Goal: Information Seeking & Learning: Learn about a topic

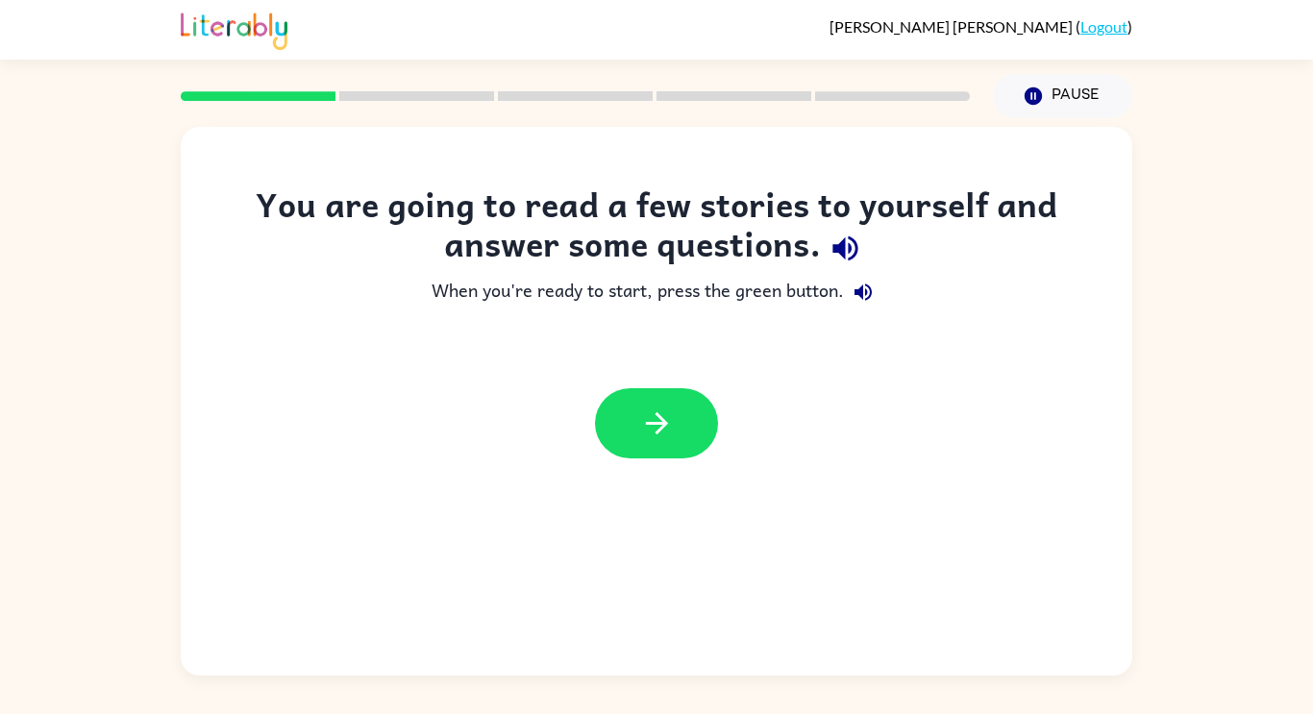
click at [863, 294] on icon "button" at bounding box center [862, 291] width 17 height 17
click at [628, 399] on button "button" at bounding box center [656, 423] width 123 height 70
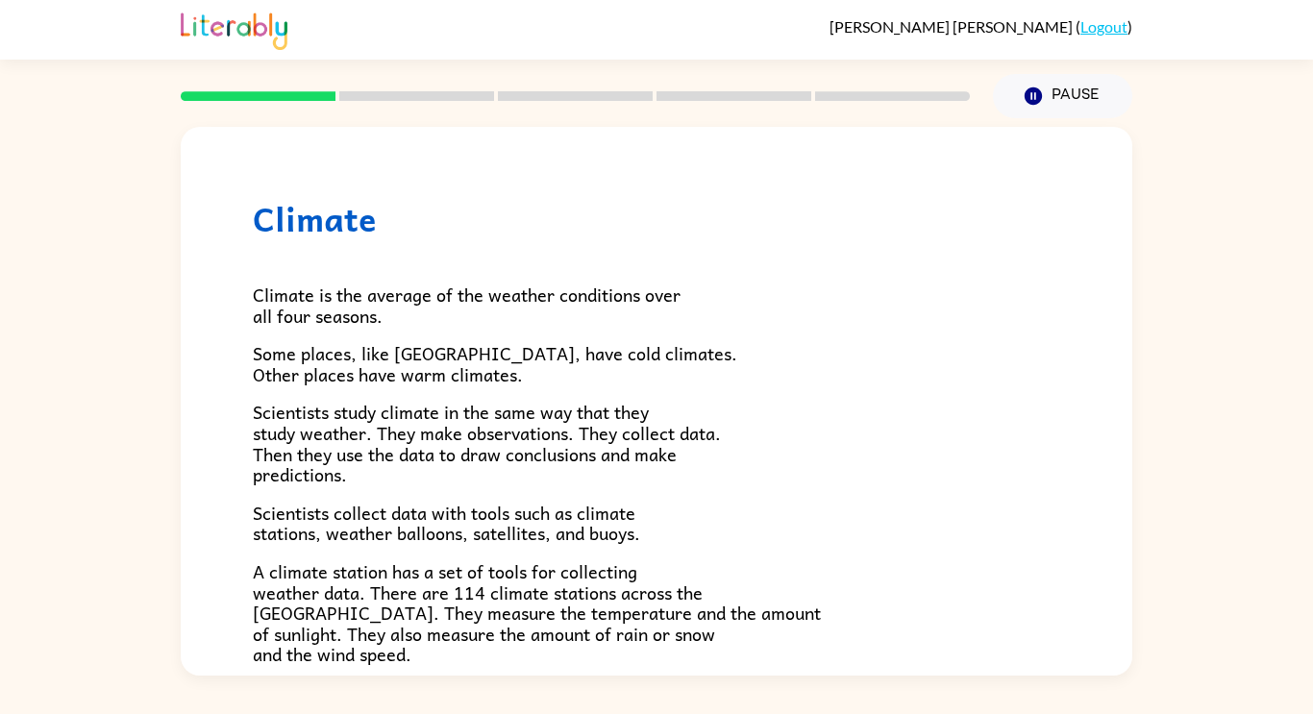
click at [635, 353] on span "Some places, like [GEOGRAPHIC_DATA], have cold climates. Other places have warm…" at bounding box center [495, 363] width 484 height 49
click at [298, 281] on span "Climate is the average of the weather conditions over all four seasons." at bounding box center [467, 305] width 428 height 49
click at [277, 322] on span "Climate is the average of the weather conditions over all four seasons." at bounding box center [467, 305] width 428 height 49
click at [1063, 98] on button "Pause Pause" at bounding box center [1062, 96] width 139 height 44
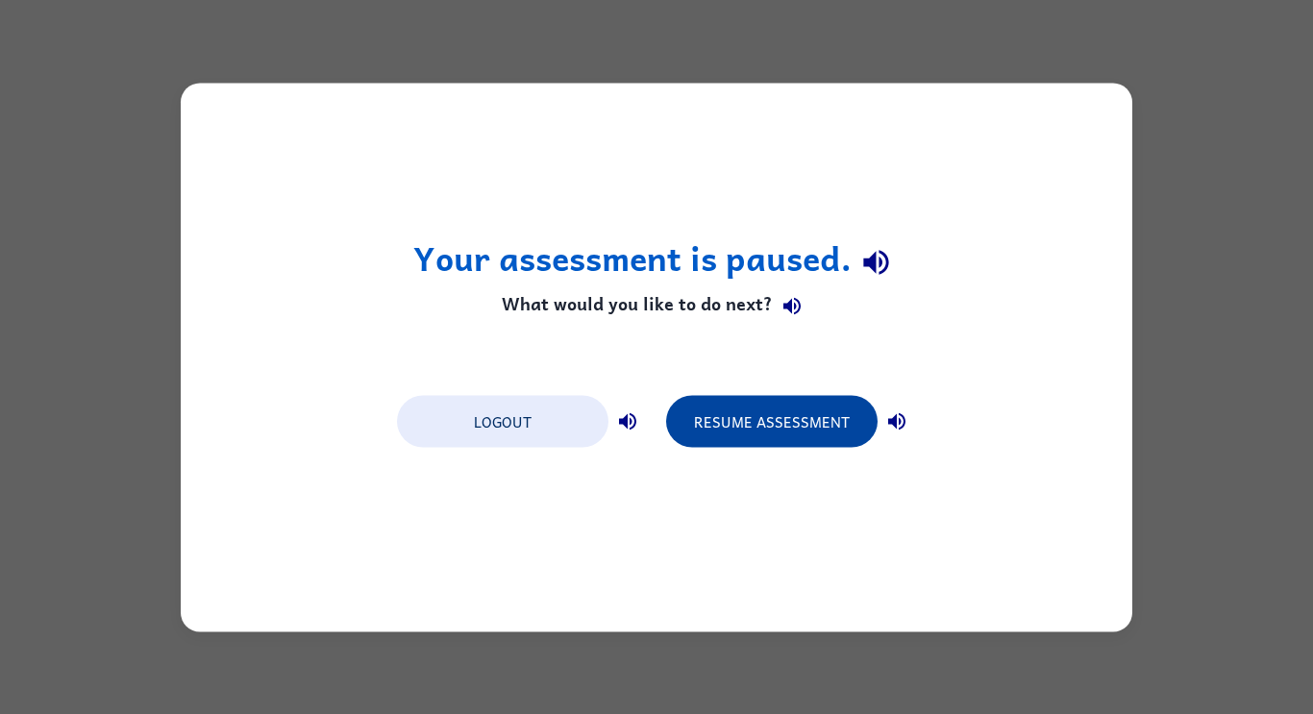
click at [840, 447] on button "Resume Assessment" at bounding box center [771, 421] width 211 height 52
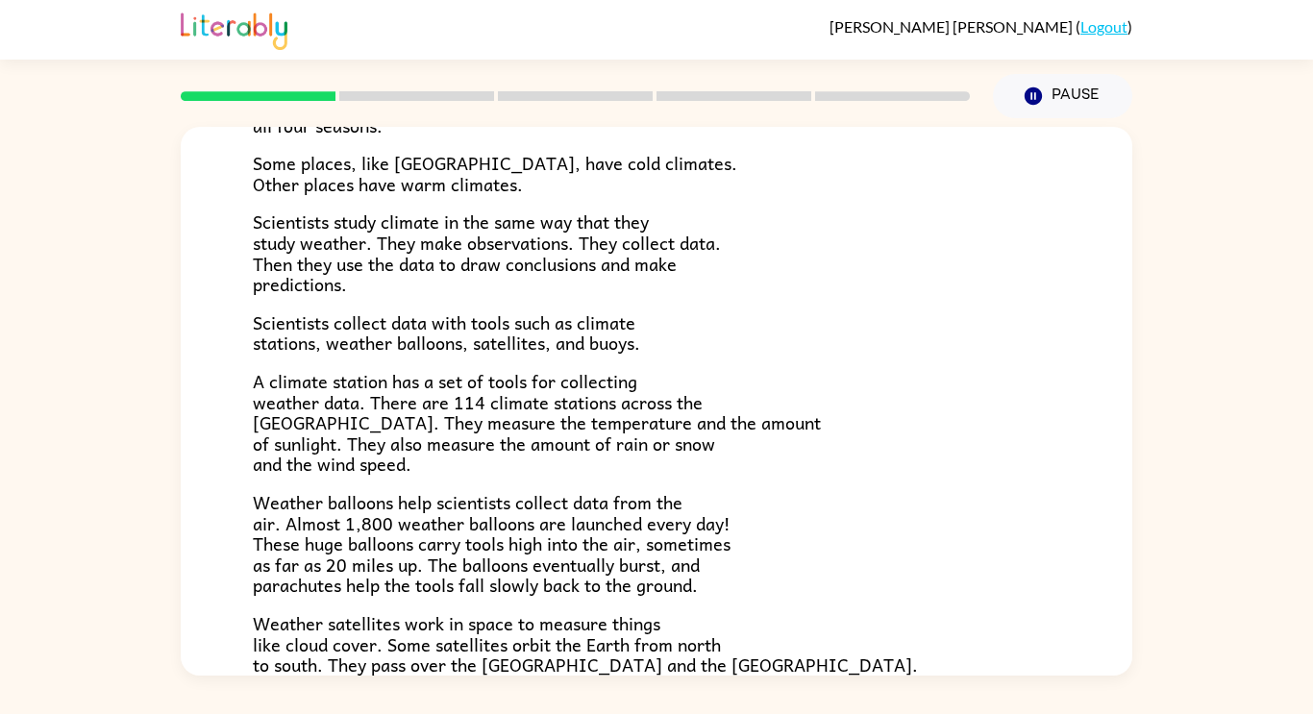
scroll to position [537, 0]
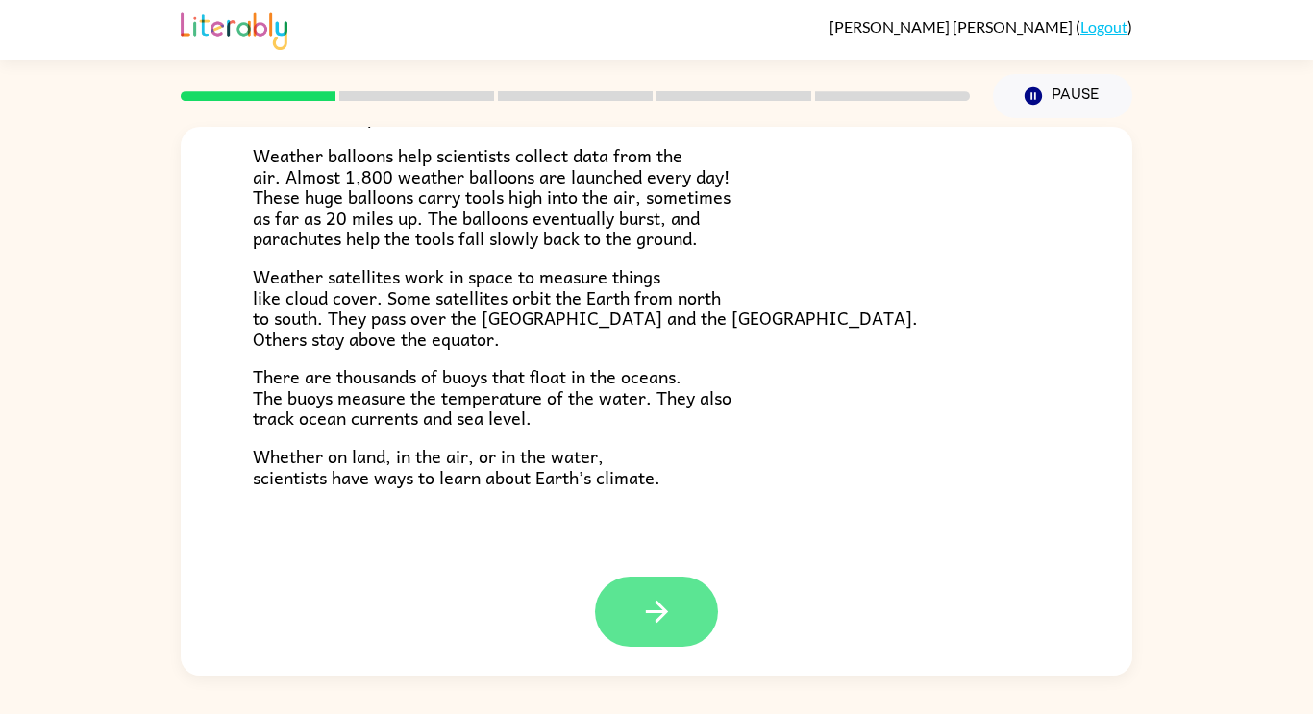
click at [675, 635] on button "button" at bounding box center [656, 612] width 123 height 70
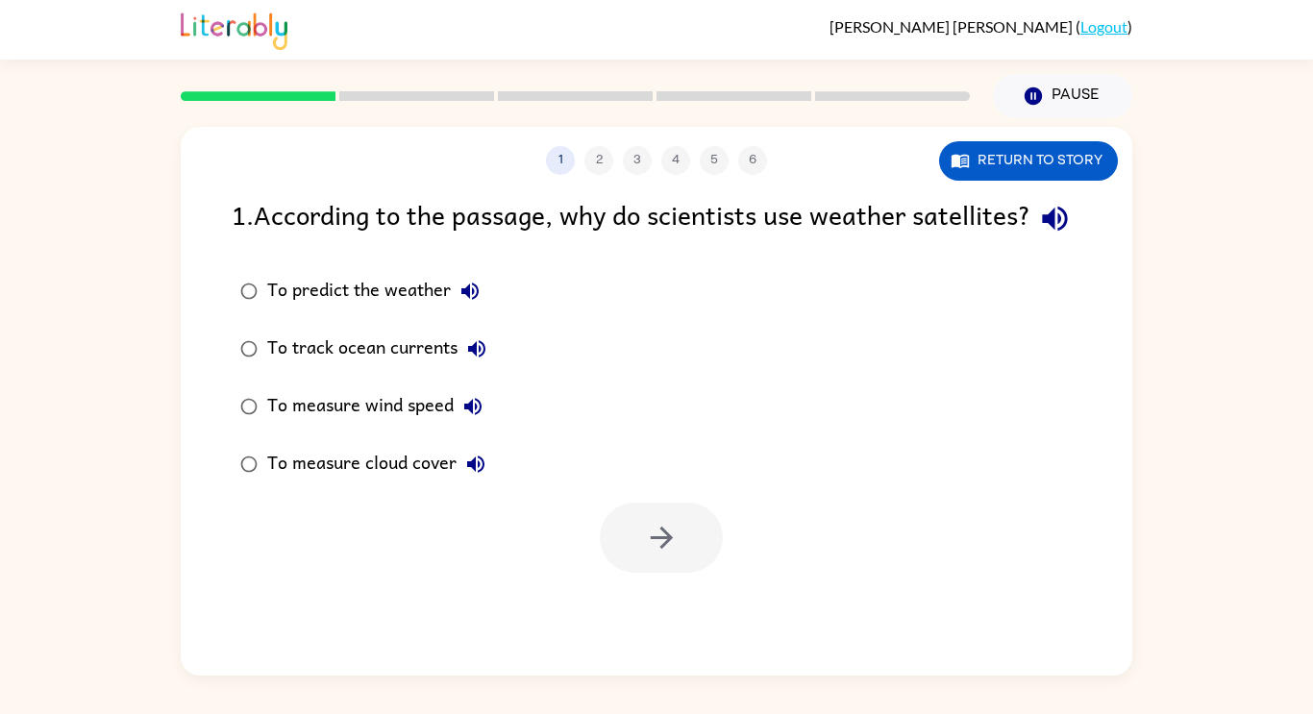
scroll to position [0, 0]
click at [375, 310] on div "To predict the weather" at bounding box center [378, 291] width 222 height 38
click at [413, 310] on div "To predict the weather" at bounding box center [378, 291] width 222 height 38
click at [484, 310] on button "To predict the weather" at bounding box center [470, 291] width 38 height 38
click at [333, 310] on div "To predict the weather" at bounding box center [378, 291] width 222 height 38
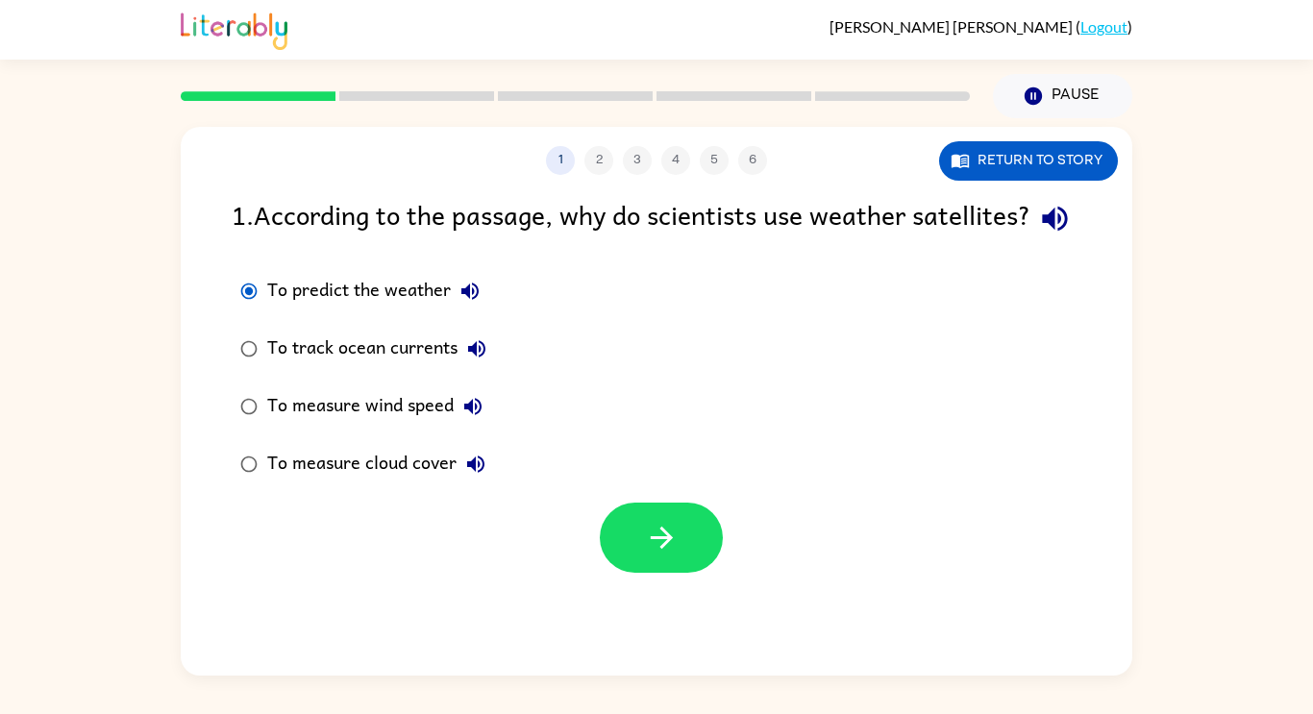
click at [455, 368] on div "To track ocean currents" at bounding box center [381, 349] width 229 height 38
click at [483, 357] on icon "button" at bounding box center [476, 348] width 17 height 17
click at [469, 415] on icon "button" at bounding box center [472, 406] width 17 height 17
click at [467, 418] on icon "button" at bounding box center [472, 406] width 23 height 23
click at [475, 415] on icon "button" at bounding box center [472, 406] width 17 height 17
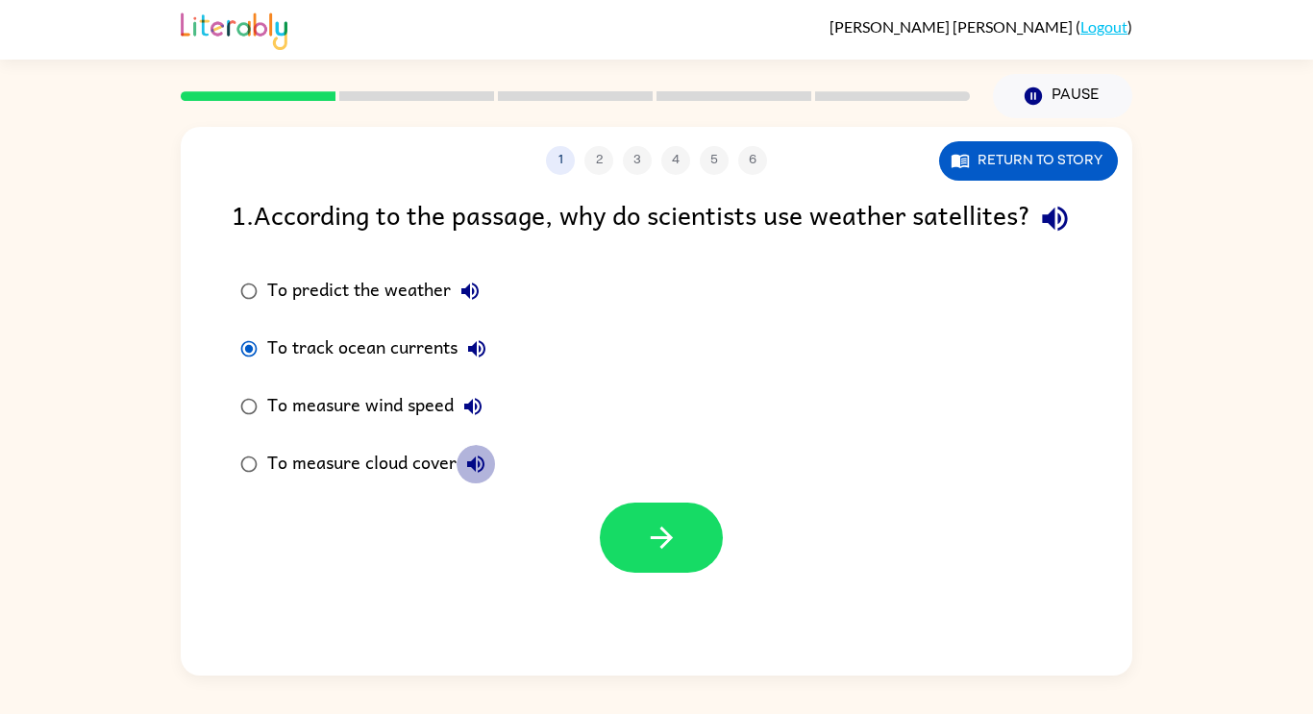
click at [476, 476] on icon "button" at bounding box center [475, 464] width 23 height 23
click at [361, 483] on div "To measure cloud cover" at bounding box center [381, 464] width 228 height 38
click at [689, 573] on button "button" at bounding box center [661, 538] width 123 height 70
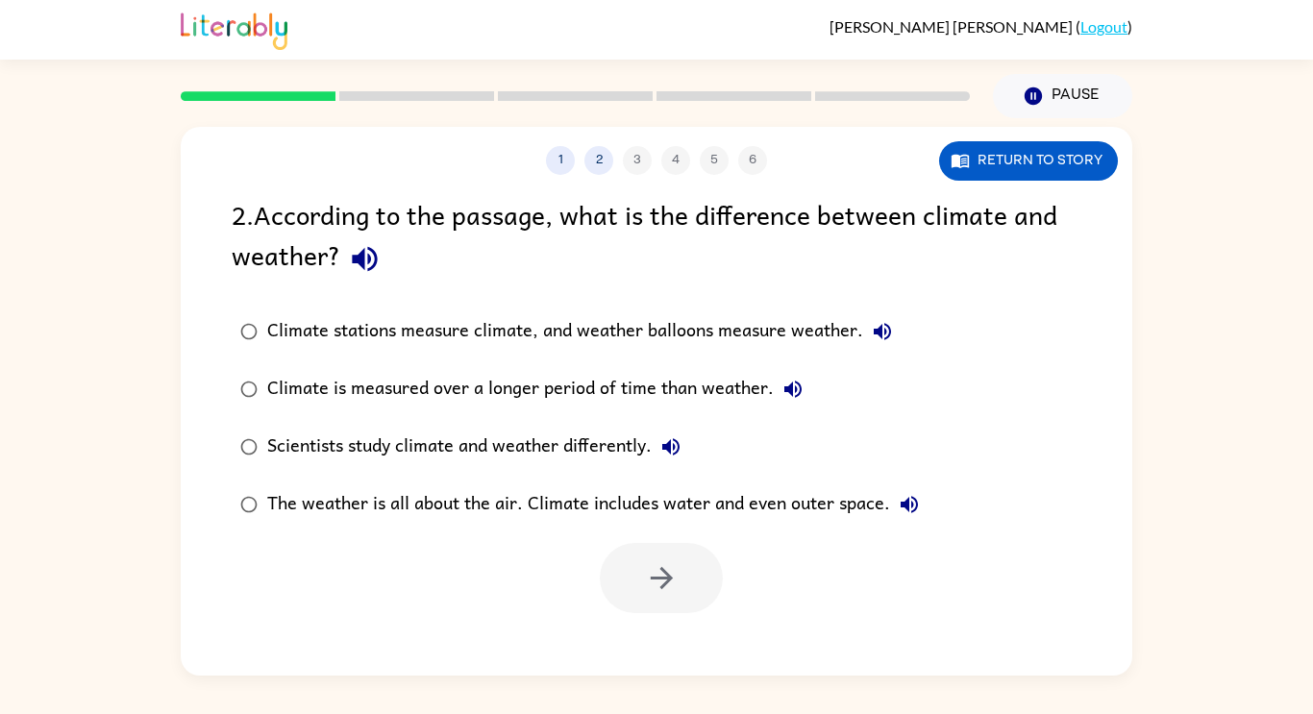
click at [876, 332] on icon "button" at bounding box center [882, 331] width 17 height 17
click at [788, 386] on icon "button" at bounding box center [792, 389] width 17 height 17
click at [664, 447] on icon "button" at bounding box center [670, 446] width 23 height 23
click at [916, 504] on icon "button" at bounding box center [909, 504] width 23 height 23
click at [572, 505] on div "The weather is all about the air. Climate includes water and even outer space." at bounding box center [597, 504] width 661 height 38
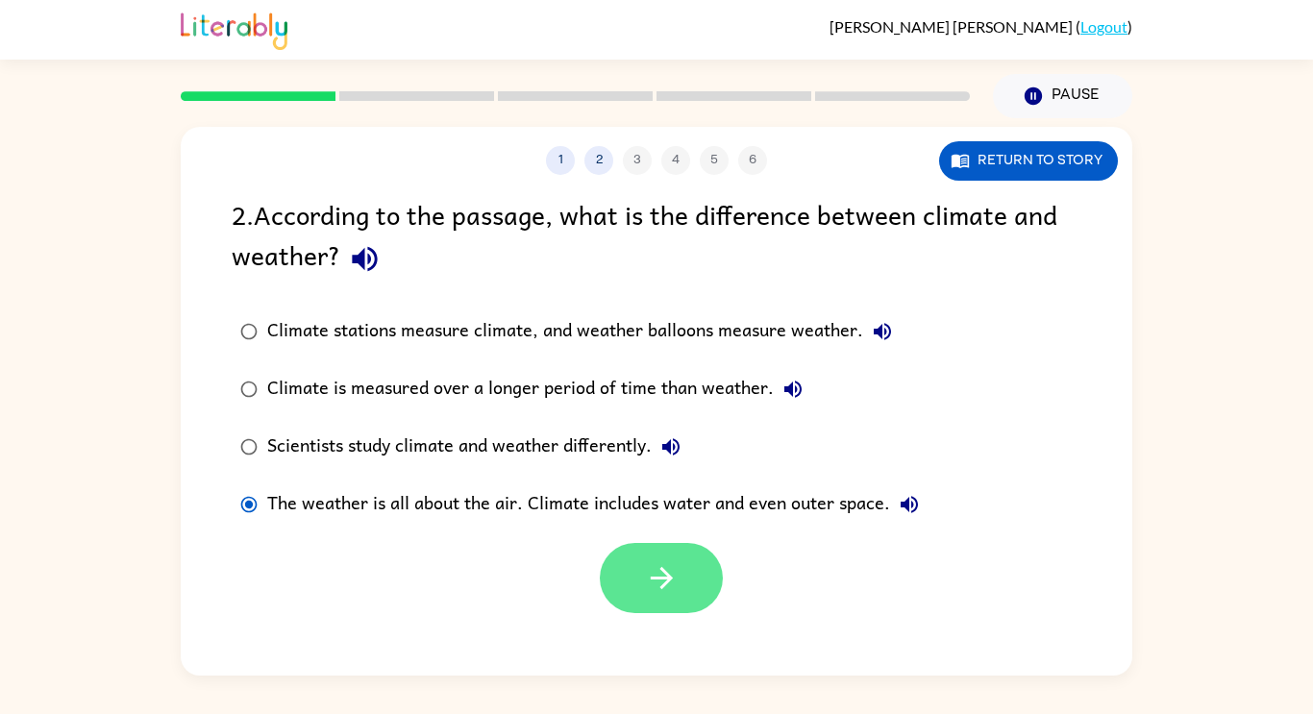
click at [624, 564] on button "button" at bounding box center [661, 578] width 123 height 70
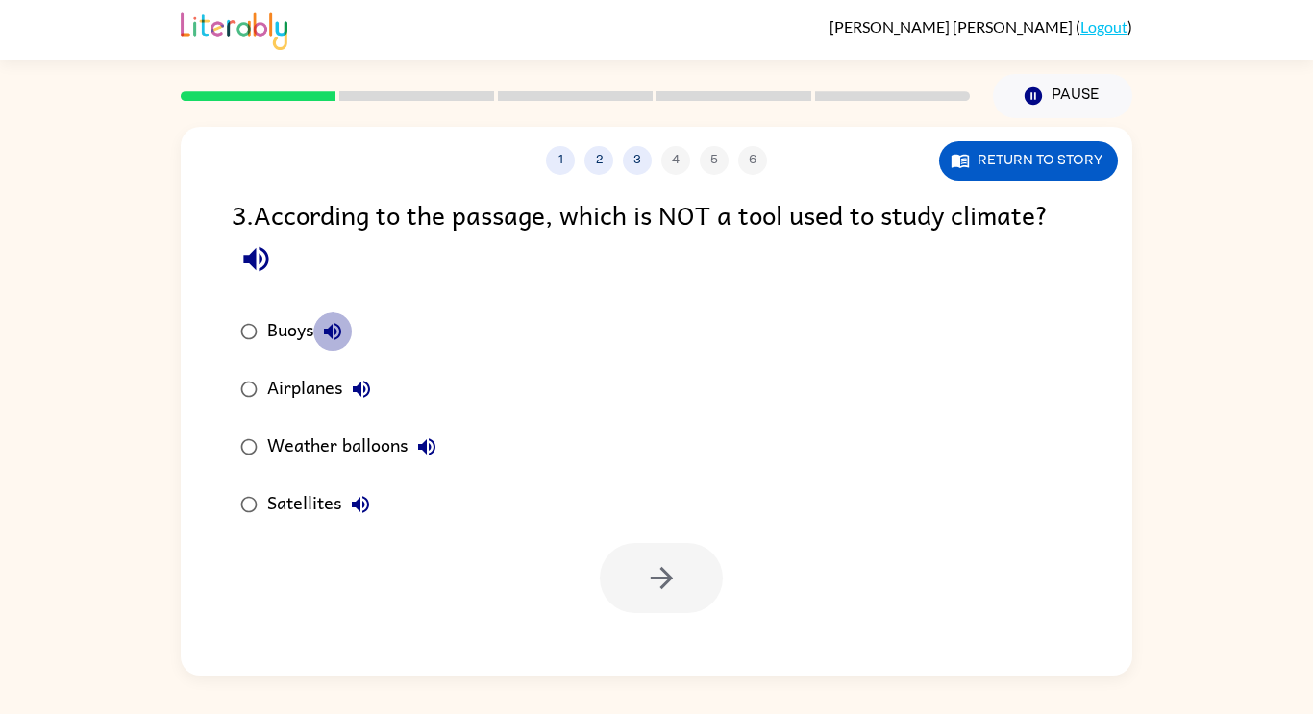
click at [336, 336] on icon "button" at bounding box center [332, 331] width 23 height 23
click at [357, 388] on icon "button" at bounding box center [361, 389] width 17 height 17
click at [432, 447] on icon "button" at bounding box center [426, 446] width 23 height 23
click at [363, 508] on icon "button" at bounding box center [360, 504] width 23 height 23
click at [293, 319] on div "Buoys" at bounding box center [309, 331] width 85 height 38
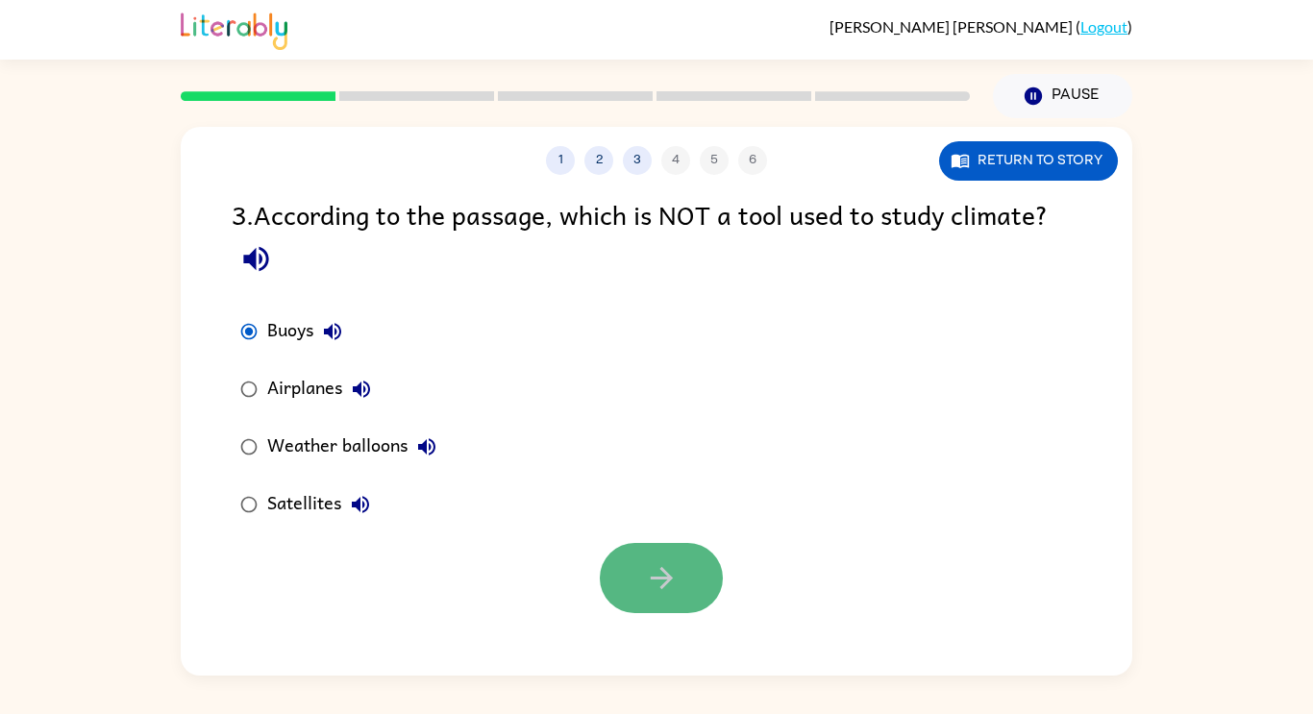
click at [670, 603] on button "button" at bounding box center [661, 578] width 123 height 70
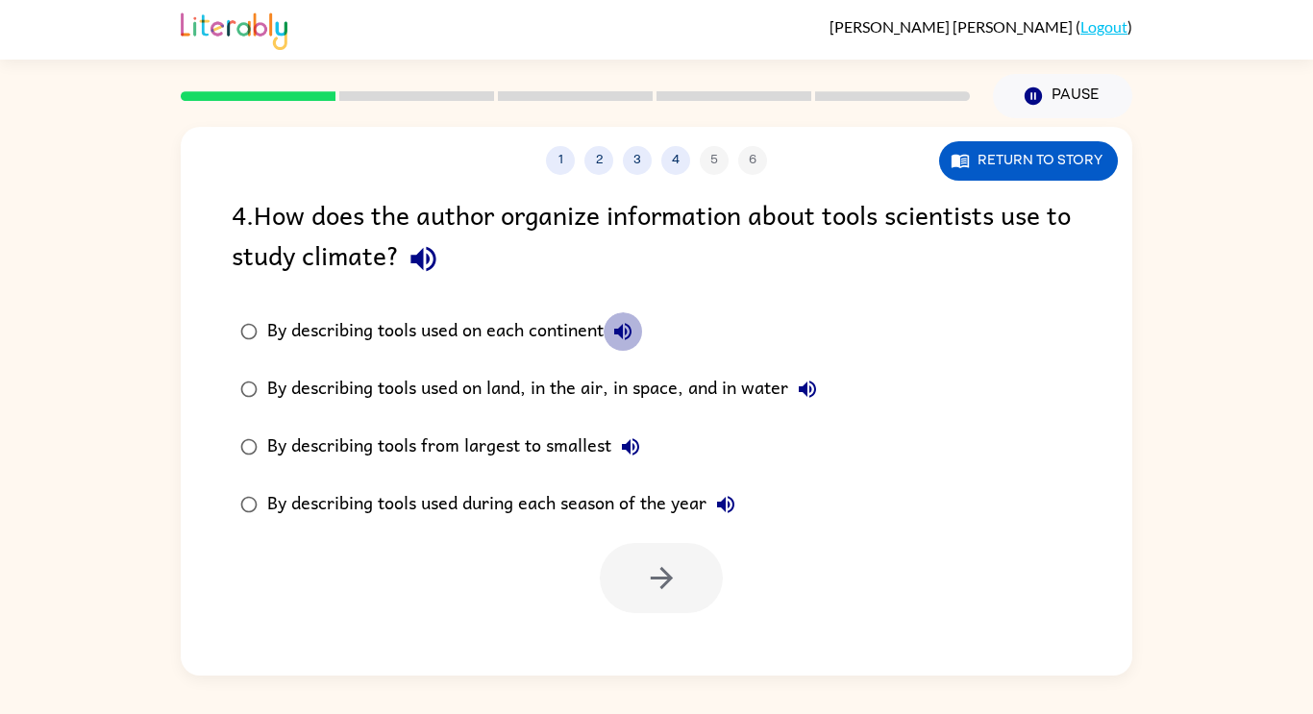
click at [628, 325] on icon "button" at bounding box center [622, 331] width 23 height 23
click at [423, 258] on icon "button" at bounding box center [422, 259] width 25 height 25
click at [621, 335] on icon "button" at bounding box center [622, 331] width 23 height 23
click at [806, 392] on icon "button" at bounding box center [807, 389] width 17 height 17
click at [633, 444] on icon "button" at bounding box center [630, 446] width 23 height 23
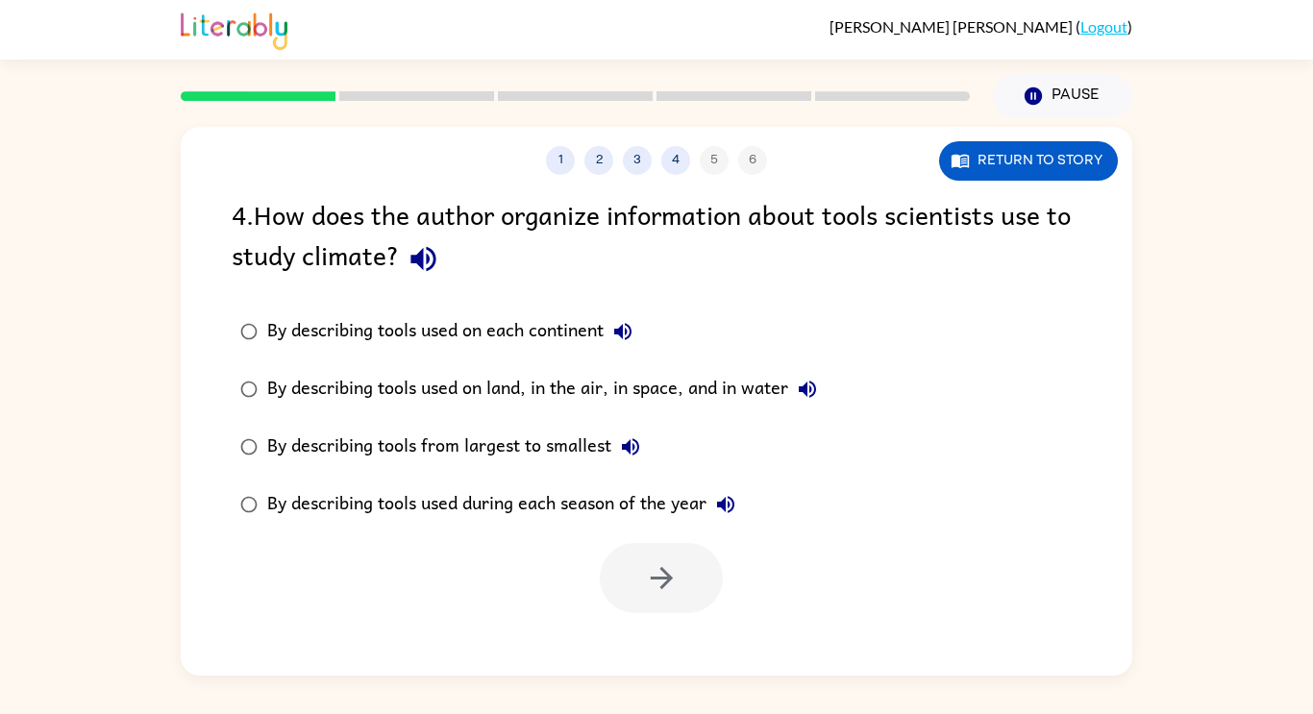
click at [727, 504] on icon "button" at bounding box center [725, 504] width 17 height 17
click at [577, 336] on div "By describing tools used on each continent" at bounding box center [454, 331] width 375 height 38
click at [631, 551] on button "button" at bounding box center [661, 578] width 123 height 70
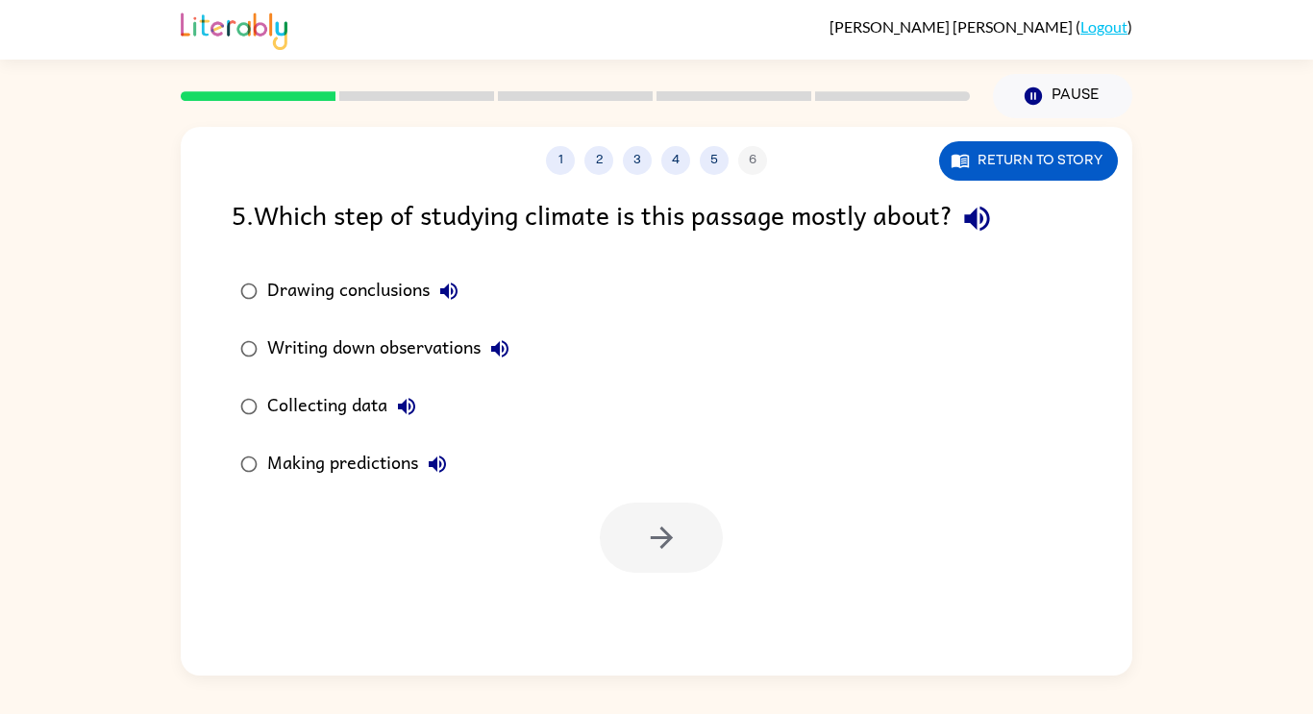
click at [455, 286] on icon "button" at bounding box center [448, 291] width 17 height 17
click at [503, 353] on icon "button" at bounding box center [499, 348] width 23 height 23
click at [410, 398] on icon "button" at bounding box center [406, 406] width 17 height 17
click at [444, 466] on icon "button" at bounding box center [437, 464] width 23 height 23
click at [348, 467] on div "Making predictions" at bounding box center [361, 464] width 189 height 38
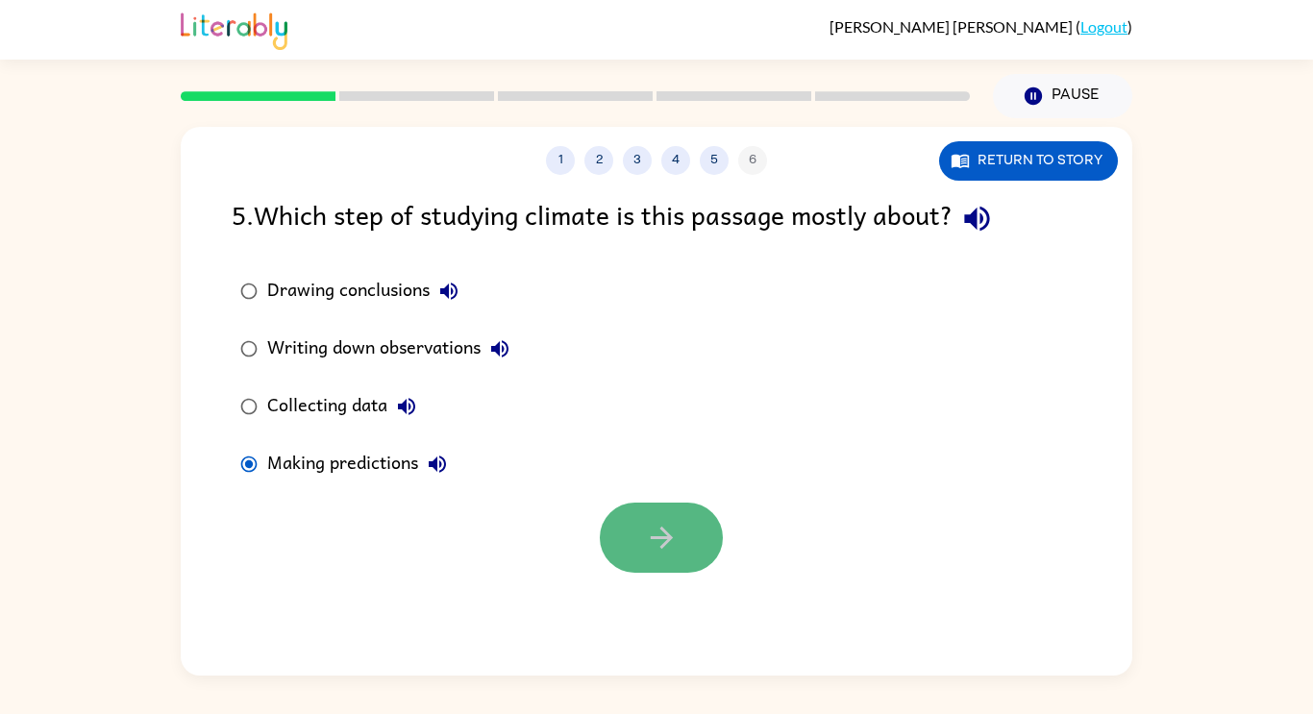
click at [684, 532] on button "button" at bounding box center [661, 538] width 123 height 70
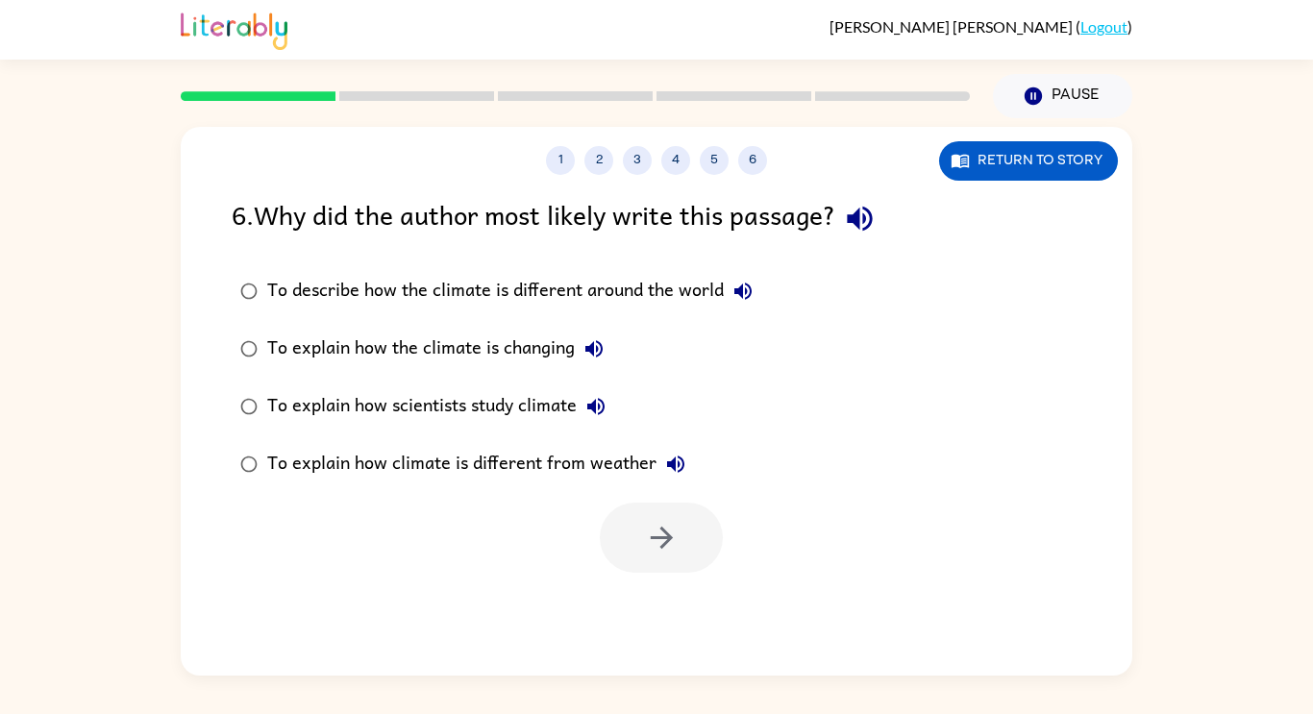
click at [740, 293] on icon "button" at bounding box center [742, 291] width 17 height 17
click at [596, 348] on icon "button" at bounding box center [593, 348] width 17 height 17
click at [591, 401] on icon "button" at bounding box center [595, 406] width 23 height 23
click at [673, 459] on icon "button" at bounding box center [675, 463] width 17 height 17
click at [626, 468] on div "To explain how climate is different from weather" at bounding box center [481, 464] width 428 height 38
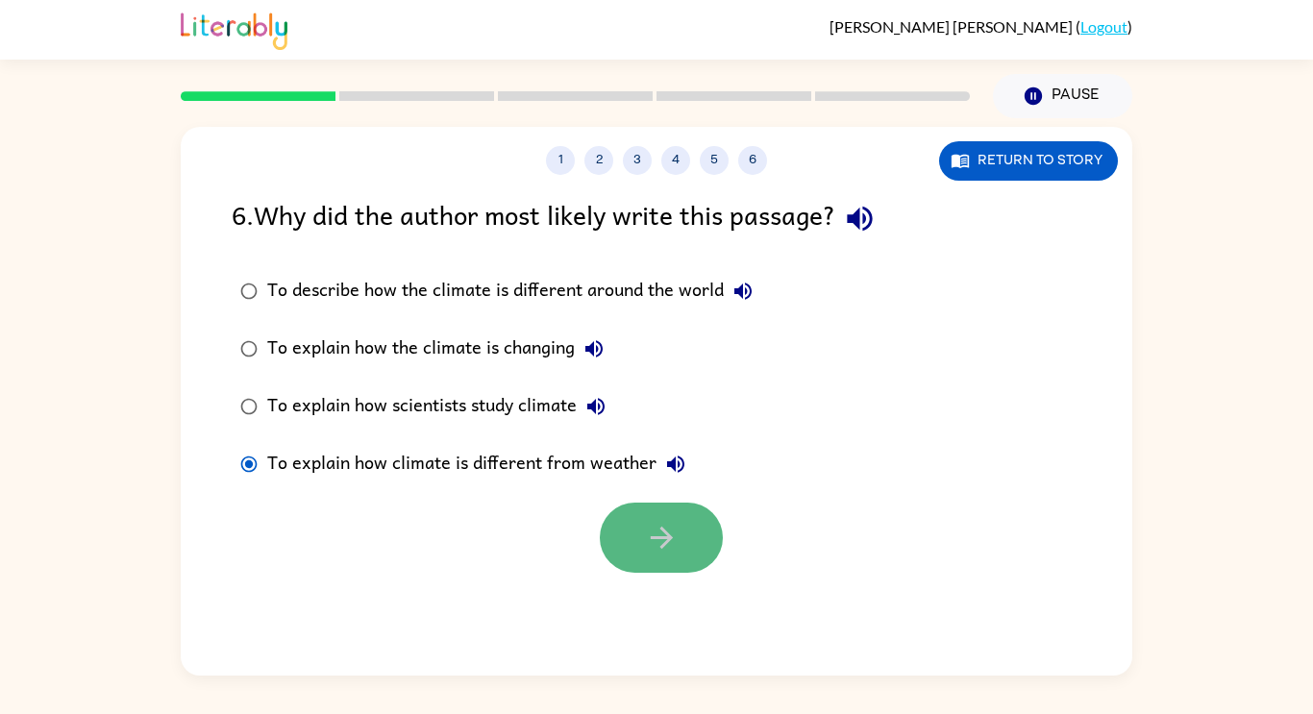
click at [666, 519] on button "button" at bounding box center [661, 538] width 123 height 70
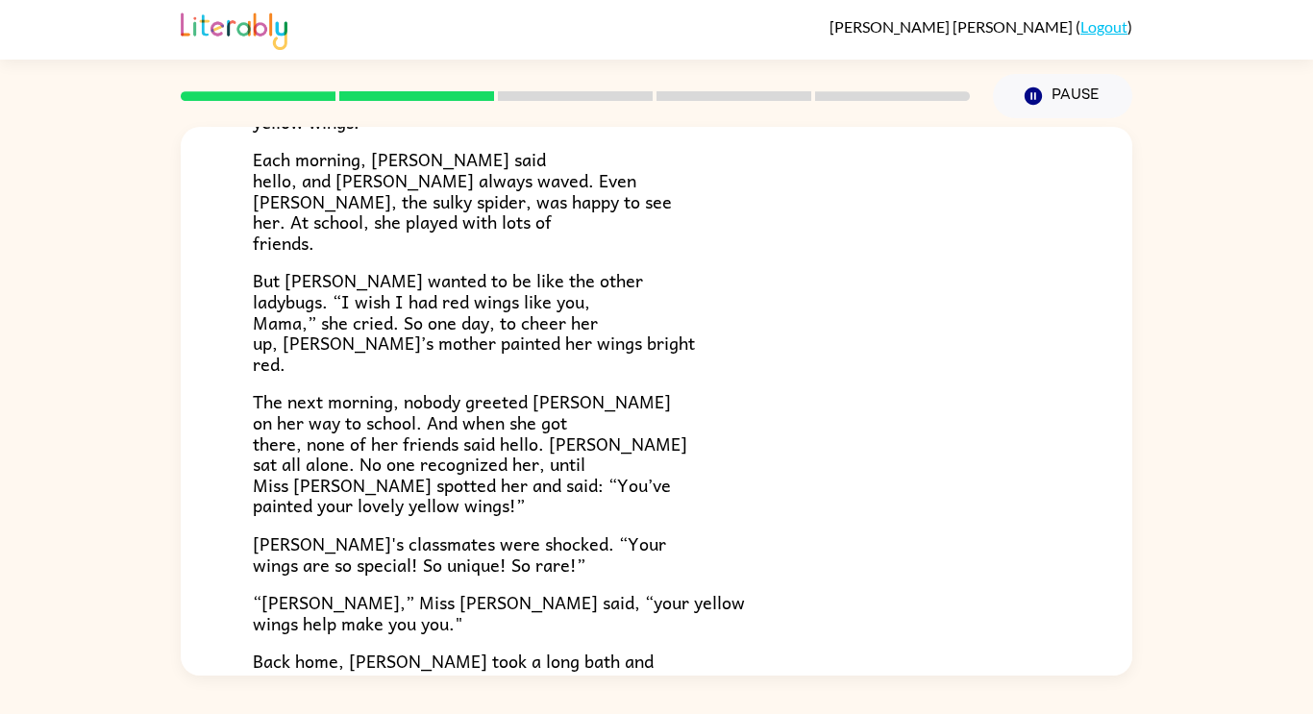
scroll to position [537, 0]
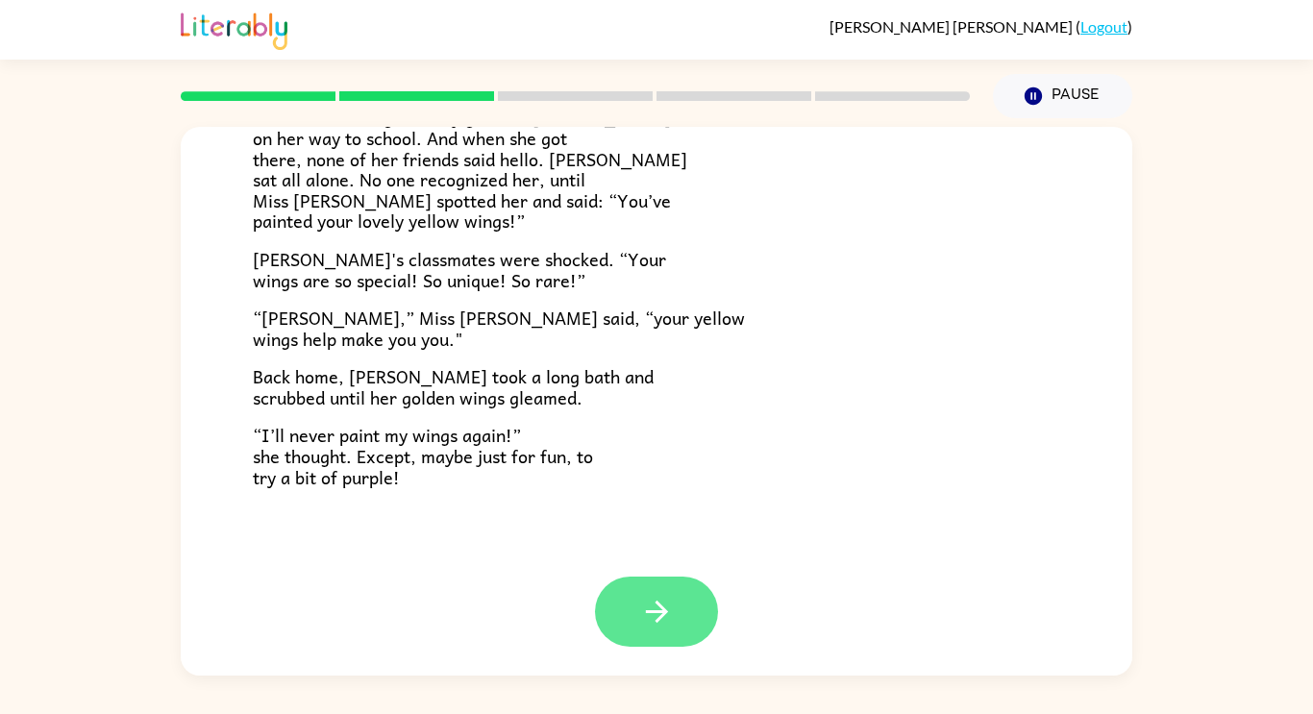
click at [642, 640] on button "button" at bounding box center [656, 612] width 123 height 70
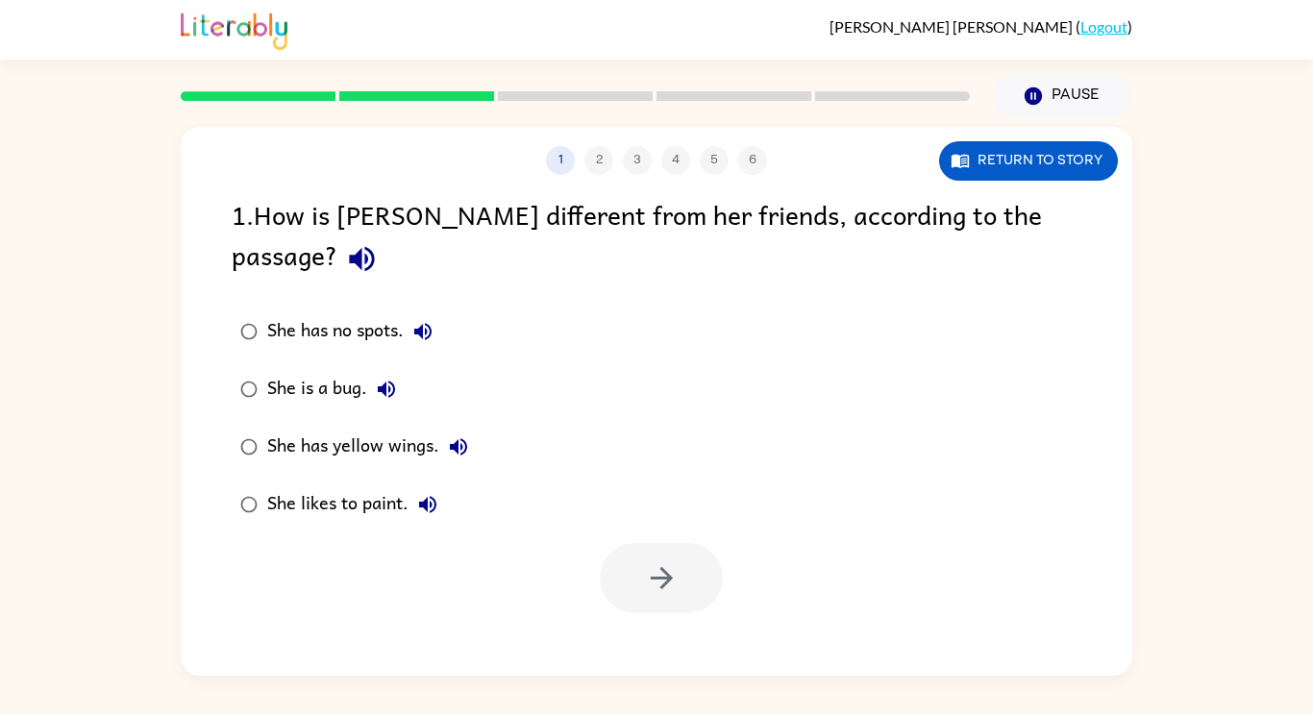
scroll to position [0, 0]
click at [379, 242] on icon "button" at bounding box center [362, 259] width 34 height 34
click at [424, 323] on icon "button" at bounding box center [422, 331] width 17 height 17
click at [388, 378] on icon "button" at bounding box center [386, 389] width 23 height 23
click at [462, 435] on icon "button" at bounding box center [458, 446] width 23 height 23
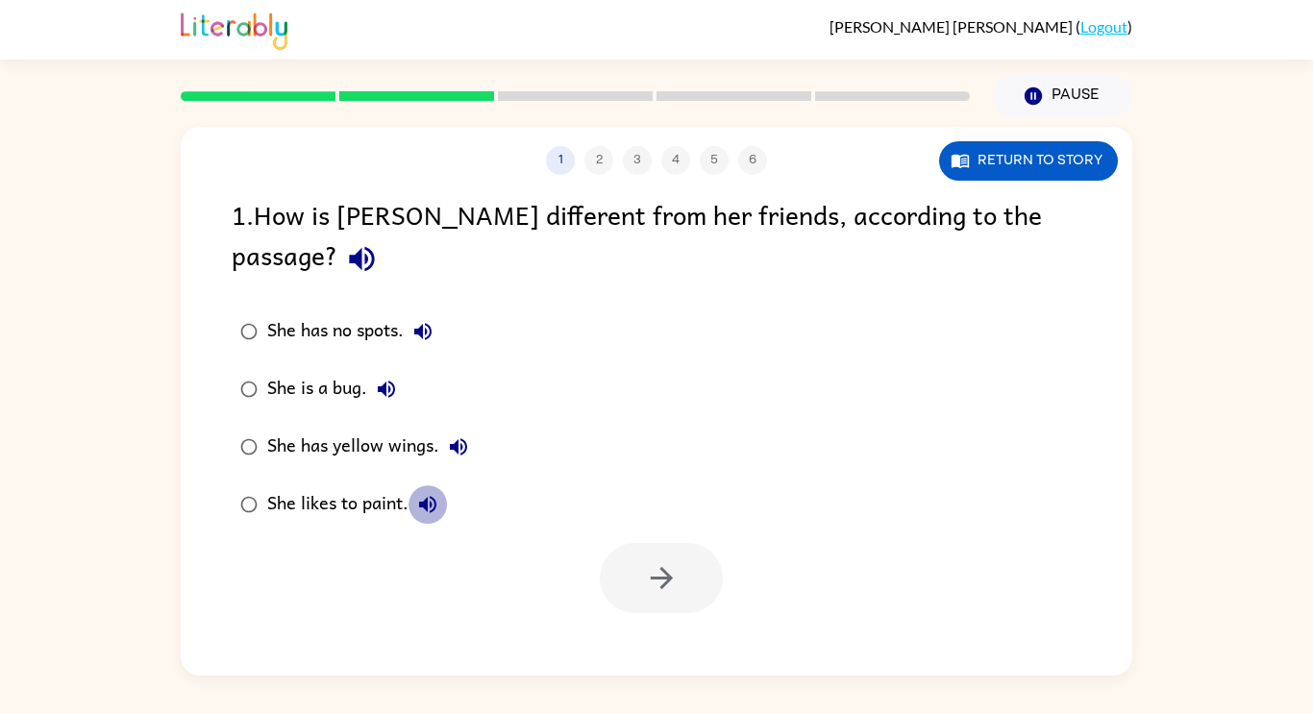
click at [430, 493] on icon "button" at bounding box center [427, 504] width 23 height 23
click at [363, 485] on div "She likes to paint." at bounding box center [357, 504] width 180 height 38
click at [714, 543] on button "button" at bounding box center [661, 578] width 123 height 70
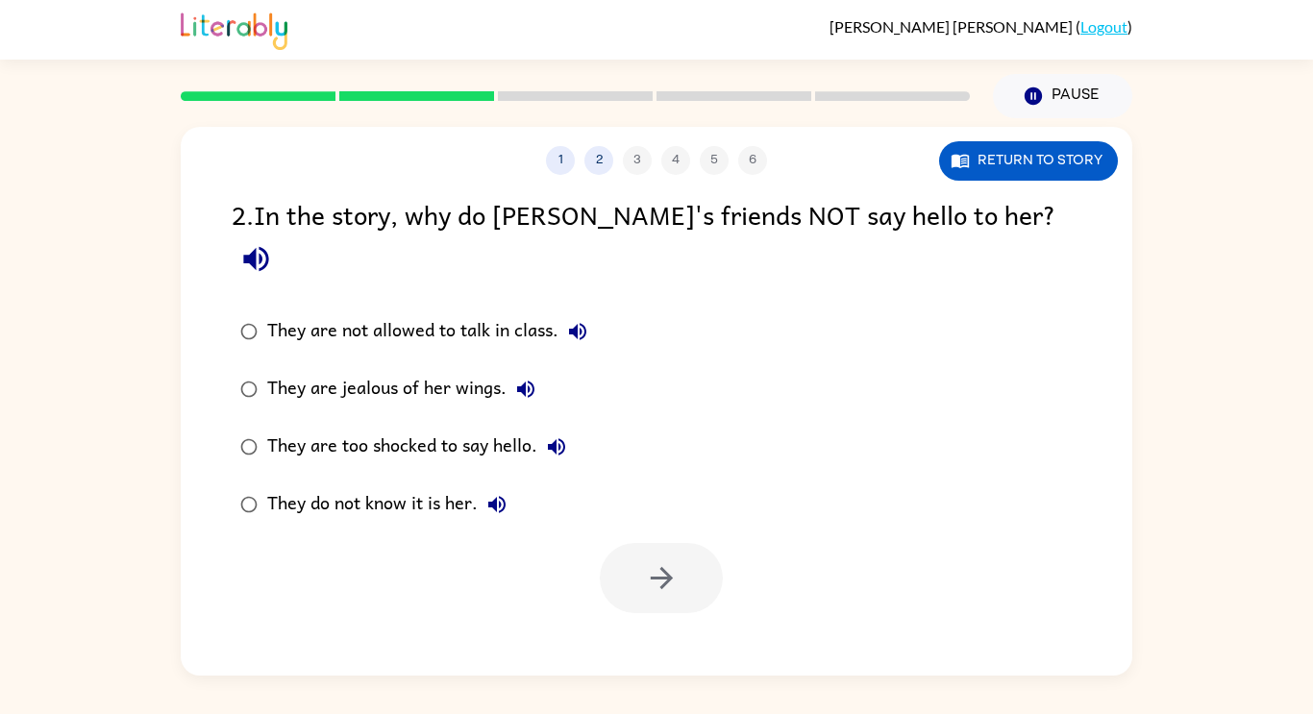
click at [273, 242] on icon "button" at bounding box center [256, 259] width 34 height 34
click at [575, 320] on icon "button" at bounding box center [577, 331] width 23 height 23
click at [521, 370] on button "They are jealous of her wings." at bounding box center [525, 389] width 38 height 38
click at [559, 438] on icon "button" at bounding box center [556, 446] width 17 height 17
click at [505, 496] on icon "button" at bounding box center [496, 504] width 17 height 17
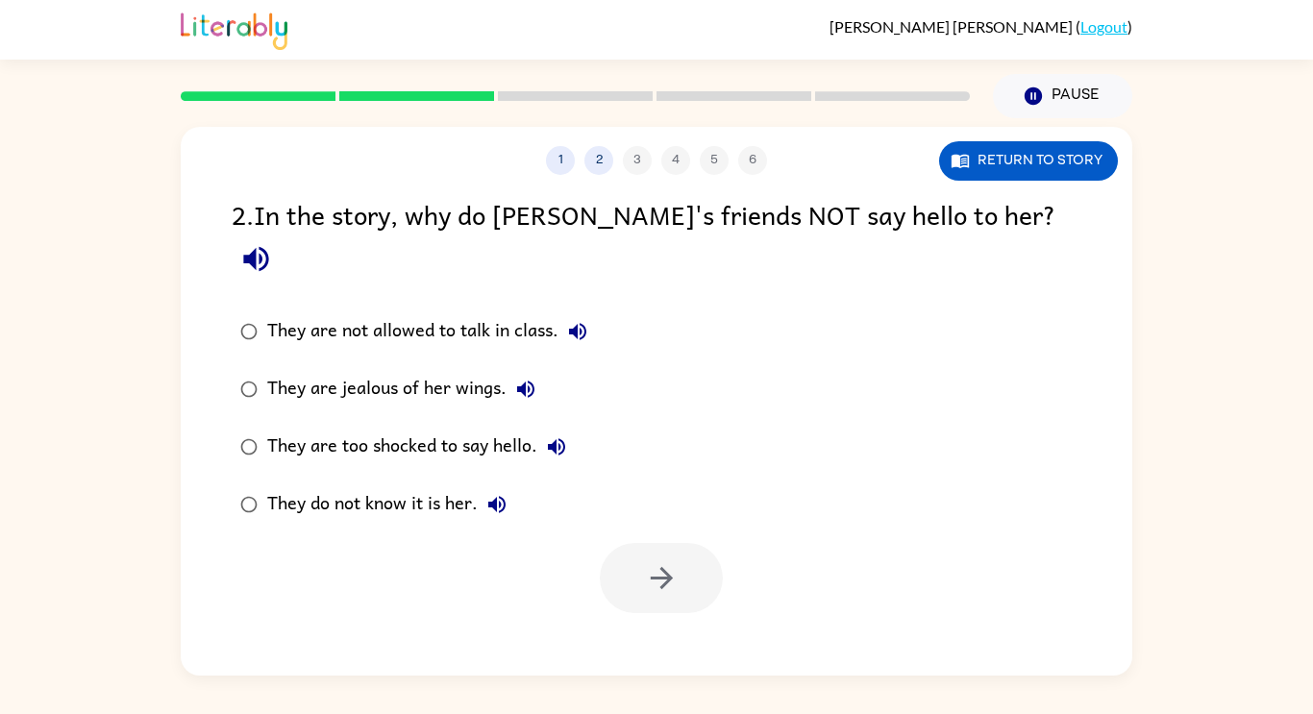
click at [426, 485] on div "They do not know it is her." at bounding box center [391, 504] width 249 height 38
click at [636, 543] on button "button" at bounding box center [661, 578] width 123 height 70
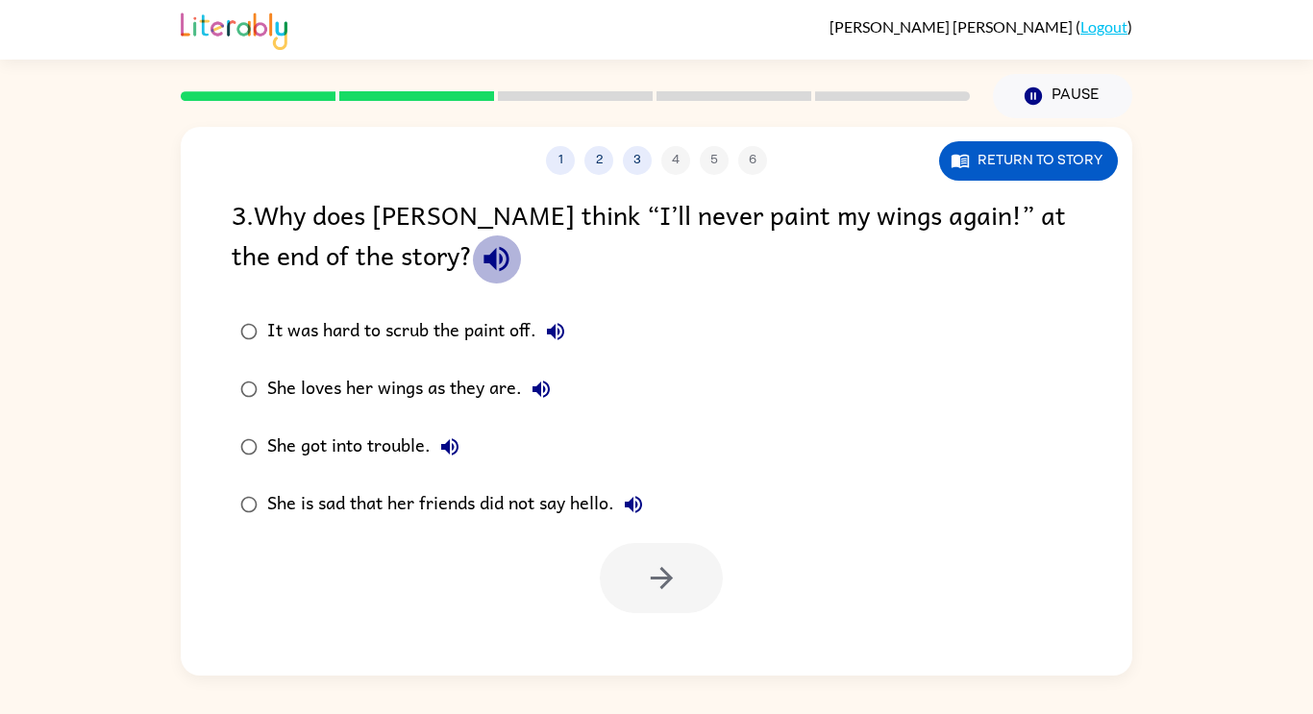
click at [483, 262] on icon "button" at bounding box center [495, 259] width 25 height 25
click at [542, 324] on button "It was hard to scrub the paint off." at bounding box center [555, 331] width 38 height 38
click at [508, 331] on div "It was hard to scrub the paint off." at bounding box center [421, 331] width 308 height 38
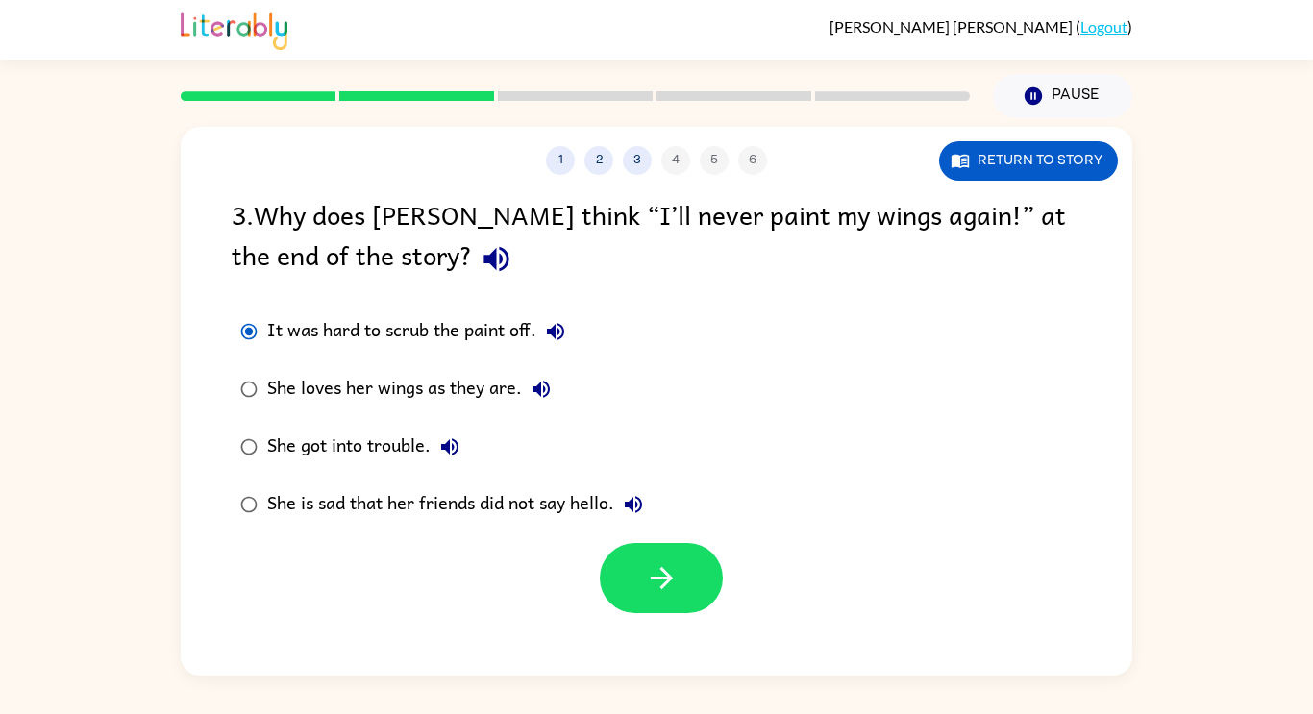
click at [524, 375] on div "She loves her wings as they are." at bounding box center [413, 389] width 293 height 38
click at [541, 397] on icon "button" at bounding box center [540, 389] width 23 height 23
click at [447, 455] on icon "button" at bounding box center [449, 446] width 23 height 23
click at [641, 503] on icon "button" at bounding box center [633, 504] width 23 height 23
click at [494, 520] on div "She is sad that her friends did not say hello." at bounding box center [459, 504] width 385 height 38
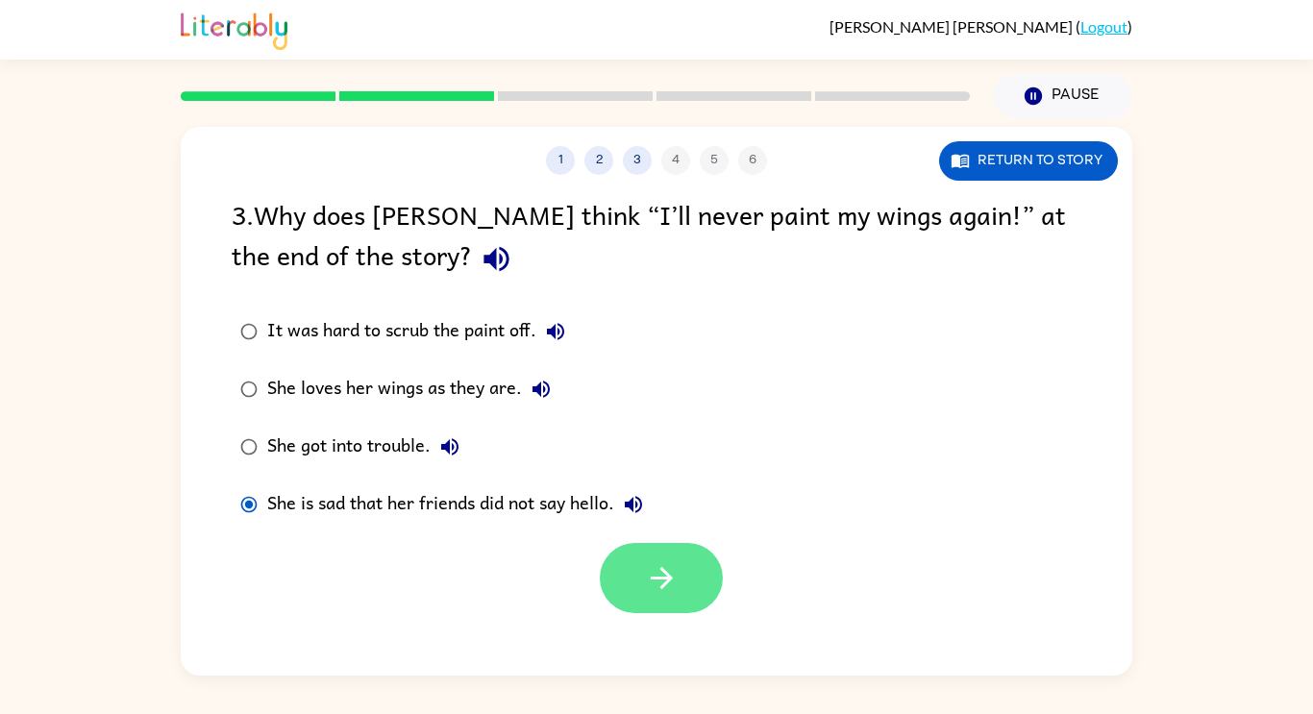
click at [633, 551] on button "button" at bounding box center [661, 578] width 123 height 70
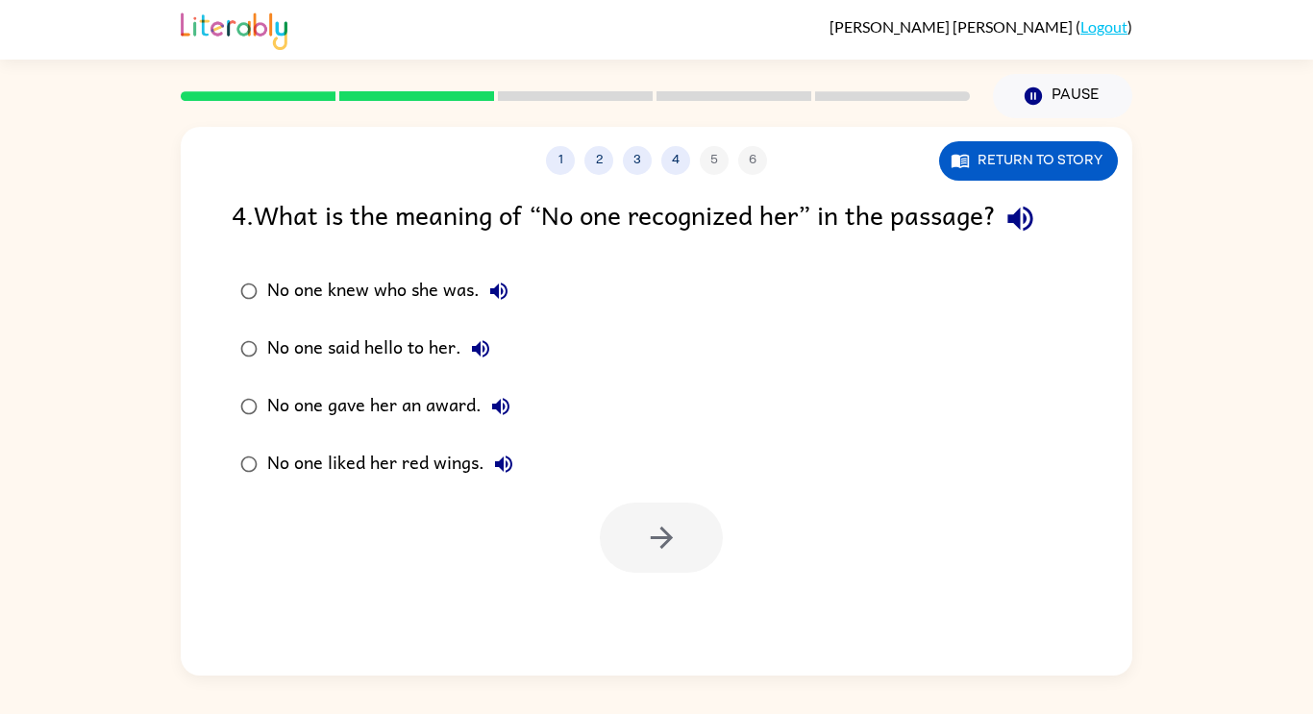
click at [487, 293] on icon "button" at bounding box center [498, 291] width 23 height 23
click at [489, 344] on icon "button" at bounding box center [480, 348] width 23 height 23
click at [500, 398] on icon "button" at bounding box center [500, 406] width 23 height 23
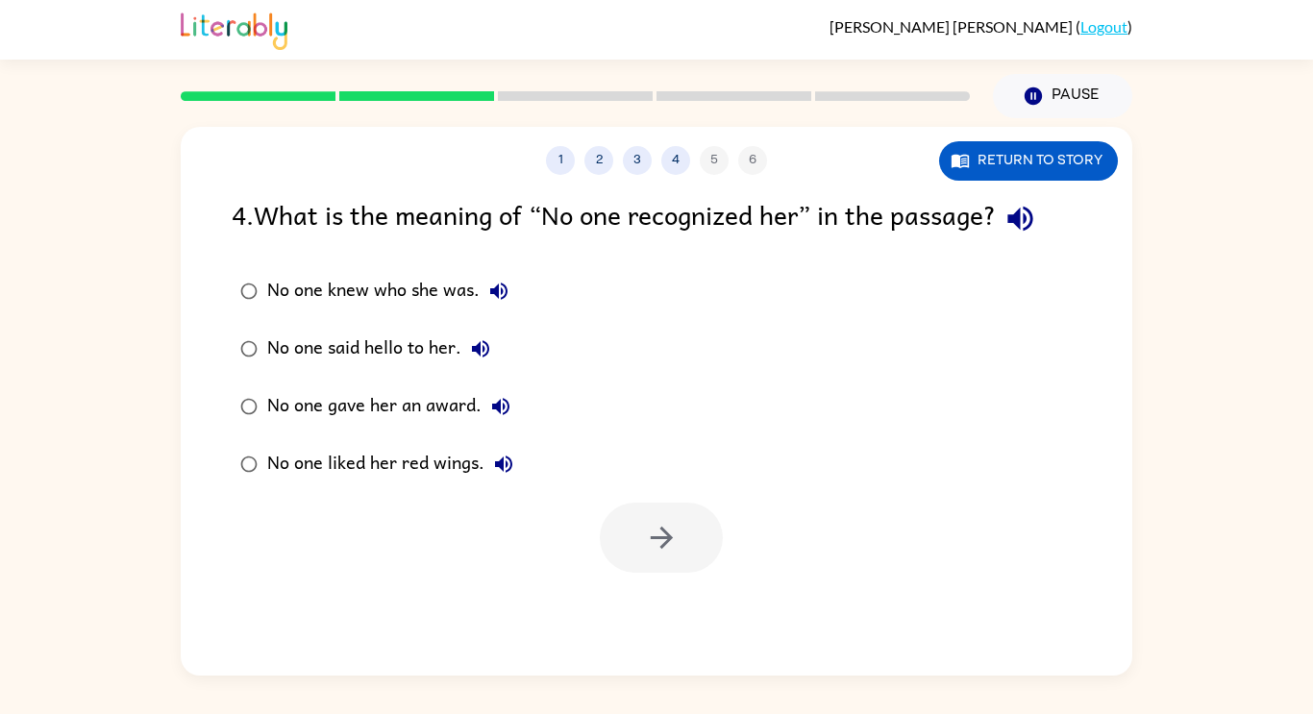
click at [500, 466] on icon "button" at bounding box center [503, 463] width 17 height 17
click at [379, 459] on div "No one liked her red wings." at bounding box center [395, 464] width 256 height 38
click at [609, 532] on button "button" at bounding box center [661, 538] width 123 height 70
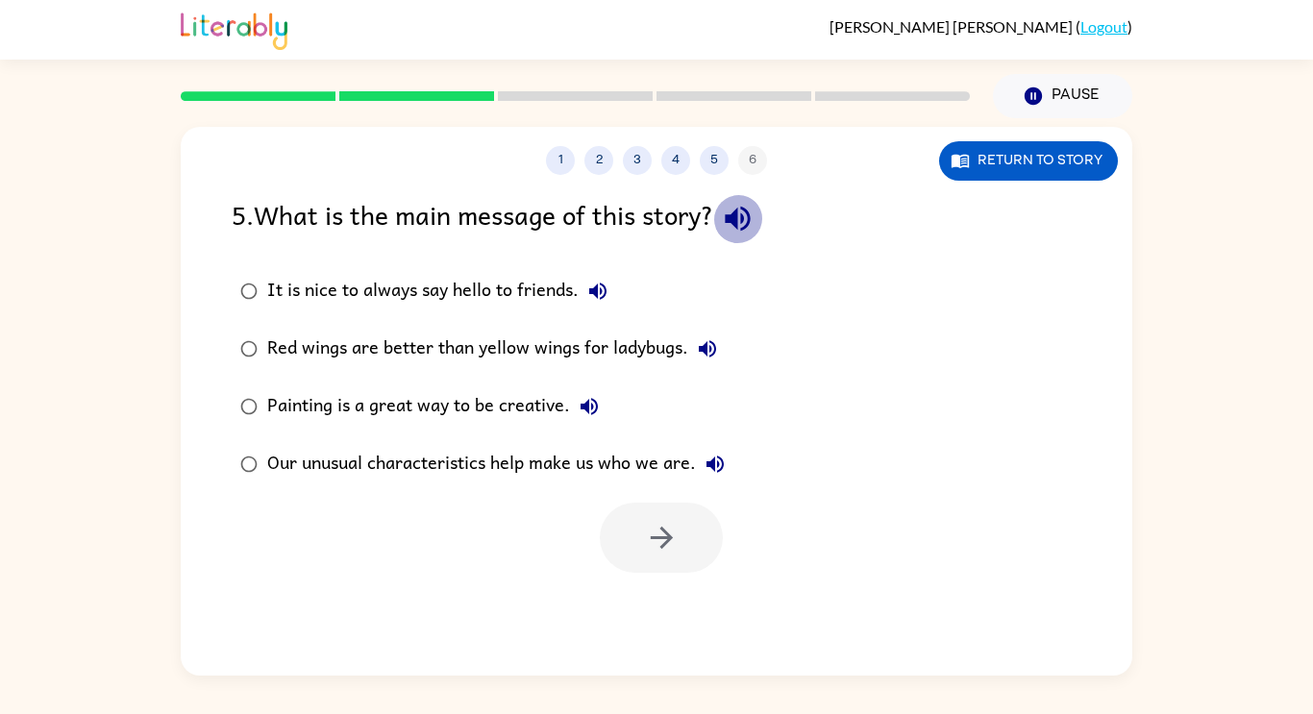
click at [751, 219] on icon "button" at bounding box center [738, 219] width 34 height 34
click at [597, 287] on icon "button" at bounding box center [597, 291] width 17 height 17
click at [709, 346] on icon "button" at bounding box center [707, 348] width 23 height 23
click at [594, 397] on icon "button" at bounding box center [589, 406] width 23 height 23
click at [592, 392] on button "Painting is a great way to be creative." at bounding box center [589, 406] width 38 height 38
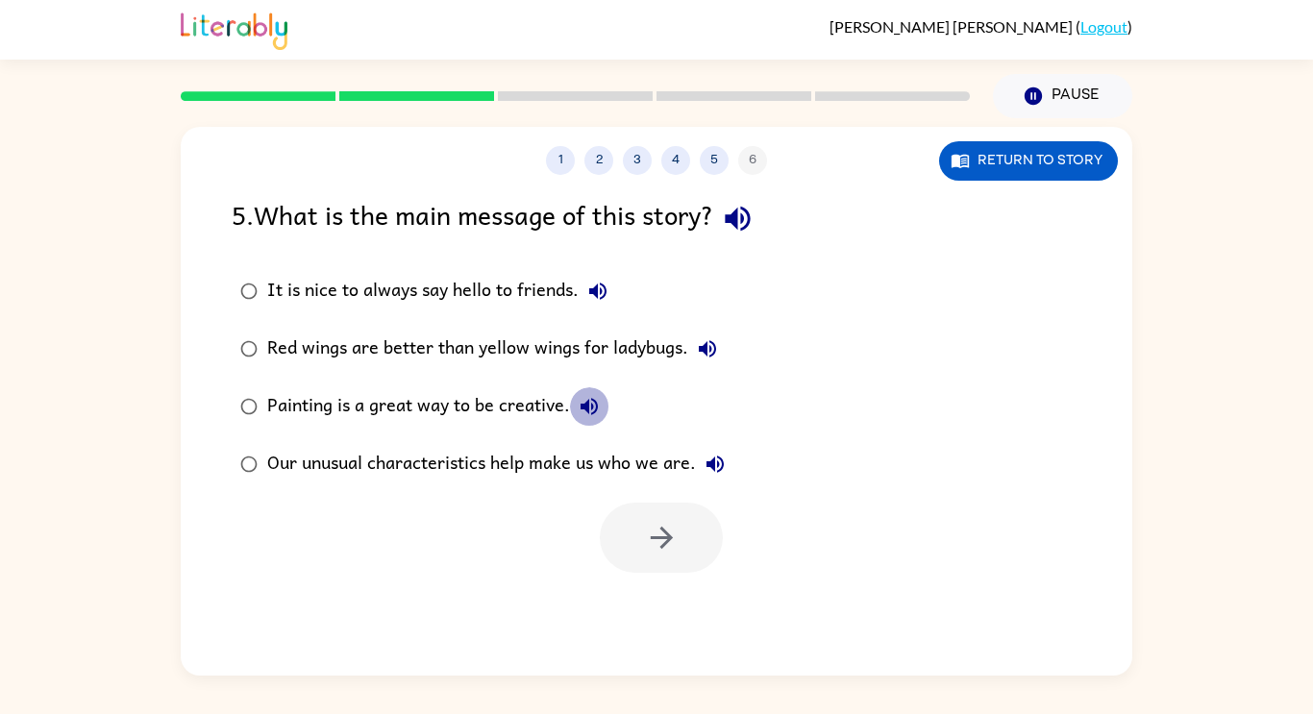
click at [593, 396] on icon "button" at bounding box center [589, 406] width 23 height 23
click at [724, 465] on icon "button" at bounding box center [714, 463] width 17 height 17
click at [579, 344] on div "Red wings are better than yellow wings for ladybugs." at bounding box center [496, 349] width 459 height 38
click at [658, 524] on icon "button" at bounding box center [662, 538] width 34 height 34
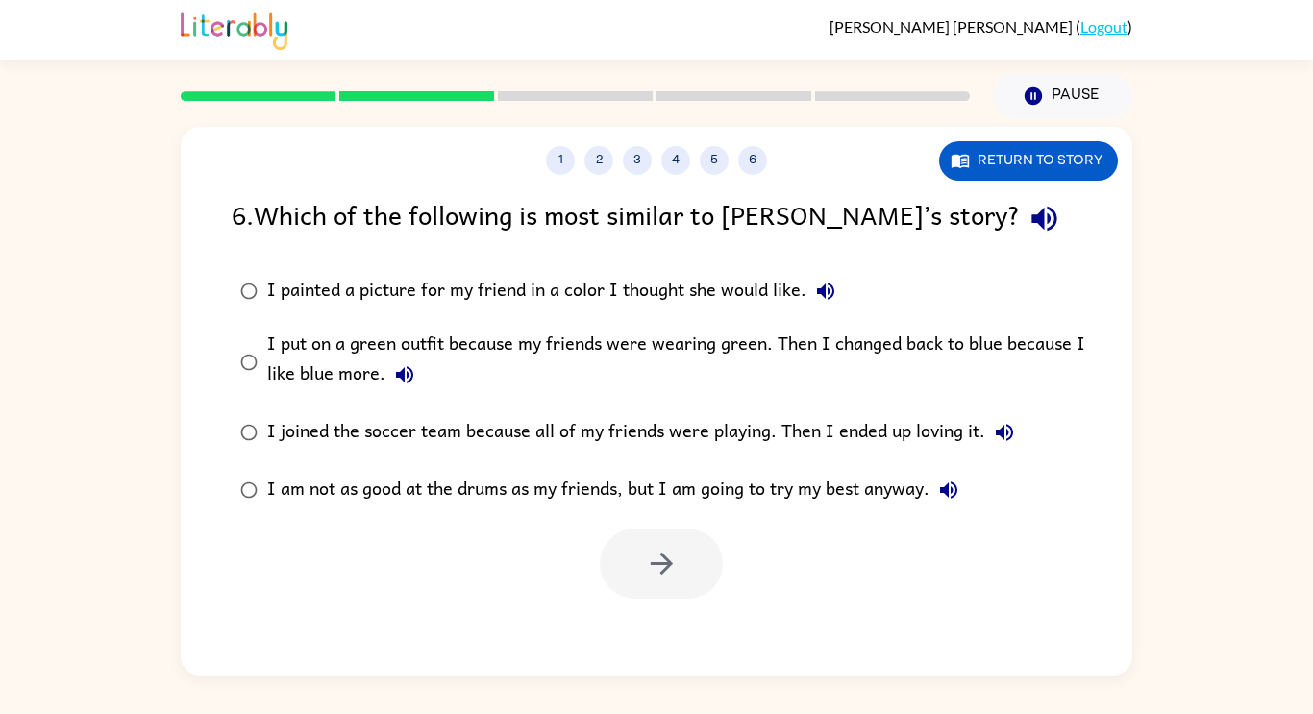
click at [1027, 227] on icon "button" at bounding box center [1044, 219] width 34 height 34
click at [828, 283] on icon "button" at bounding box center [825, 291] width 17 height 17
click at [401, 367] on icon "button" at bounding box center [404, 374] width 23 height 23
click at [1003, 434] on icon "button" at bounding box center [1004, 432] width 23 height 23
click at [948, 489] on icon "button" at bounding box center [948, 489] width 17 height 17
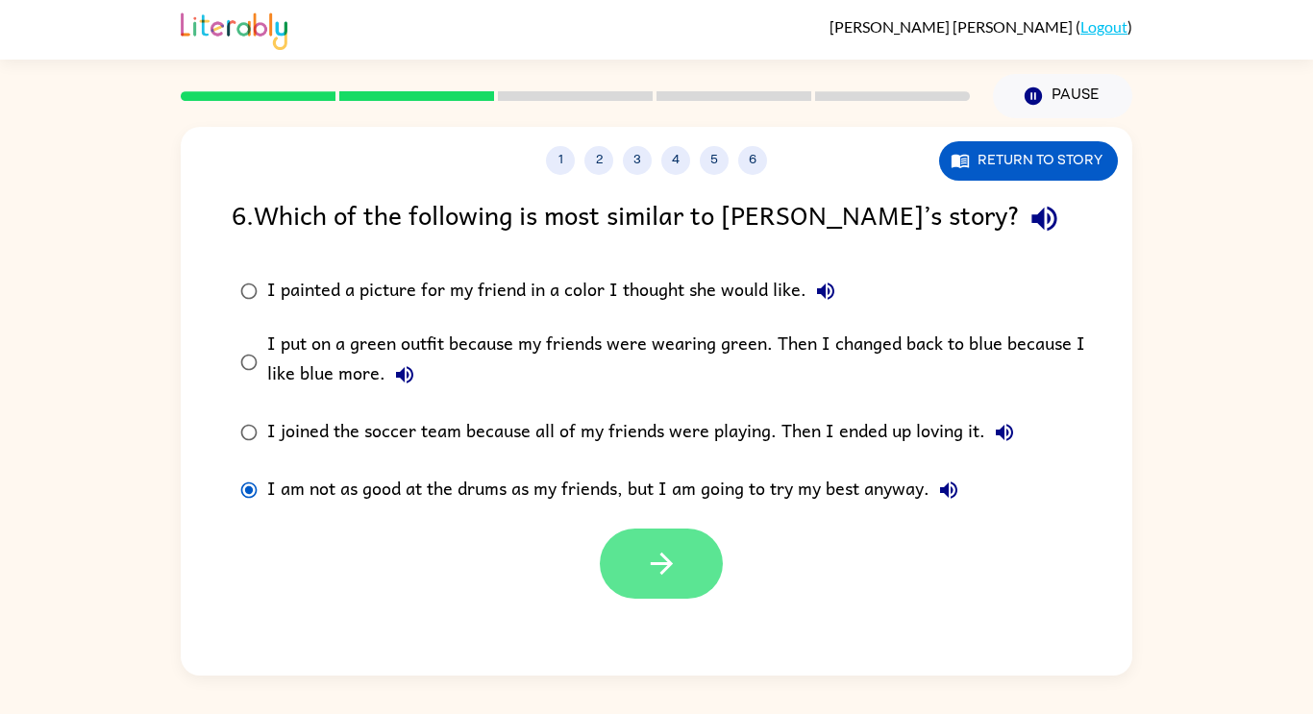
click at [626, 561] on button "button" at bounding box center [661, 564] width 123 height 70
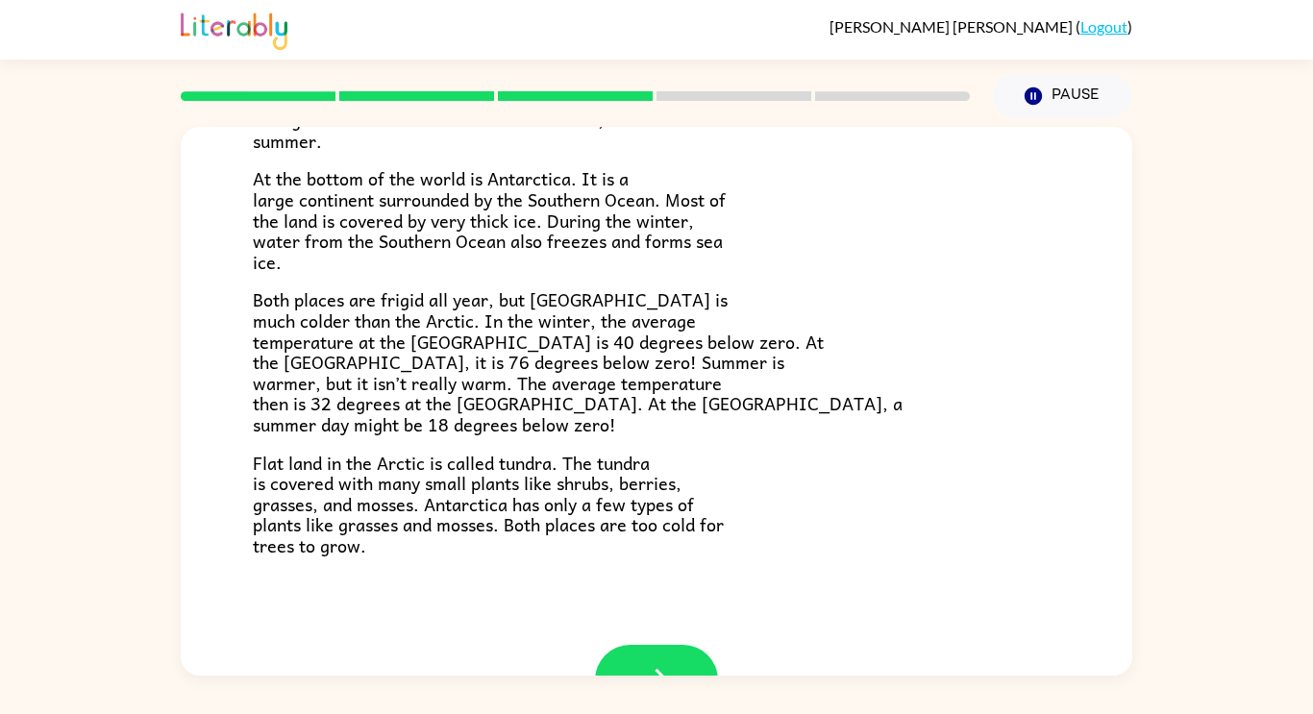
scroll to position [406, 0]
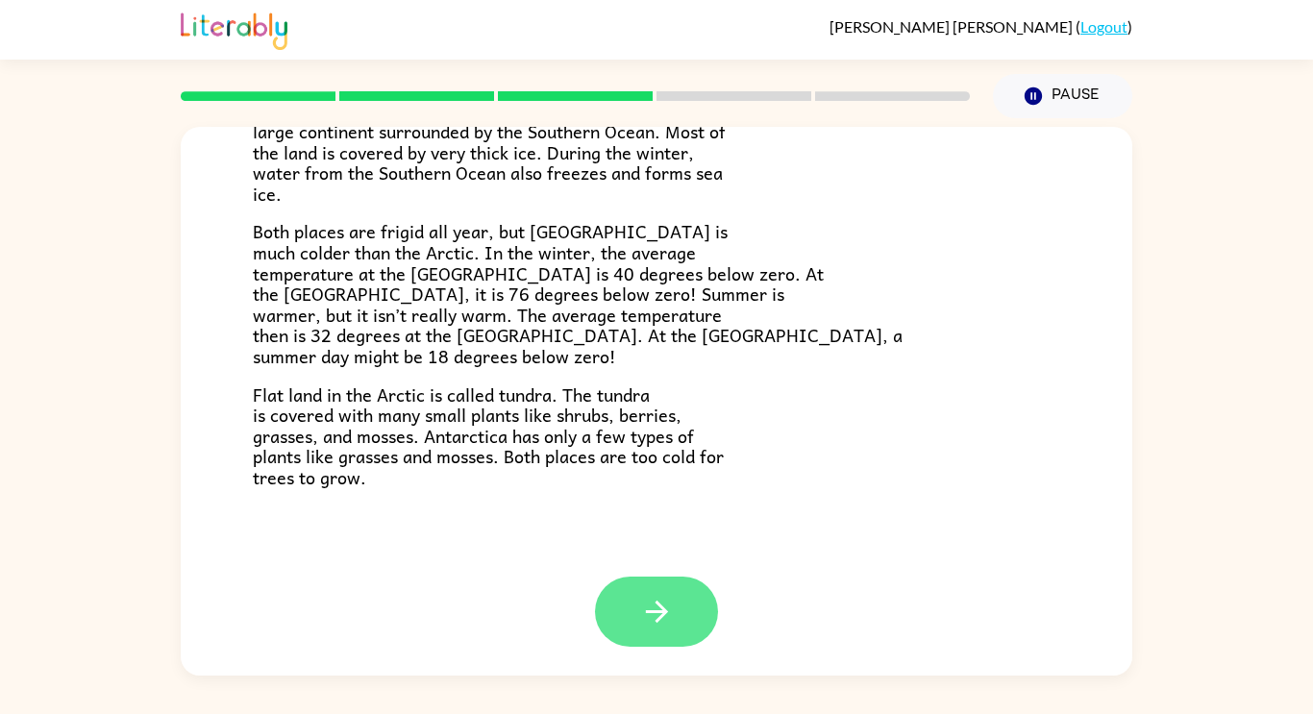
click at [679, 589] on button "button" at bounding box center [656, 612] width 123 height 70
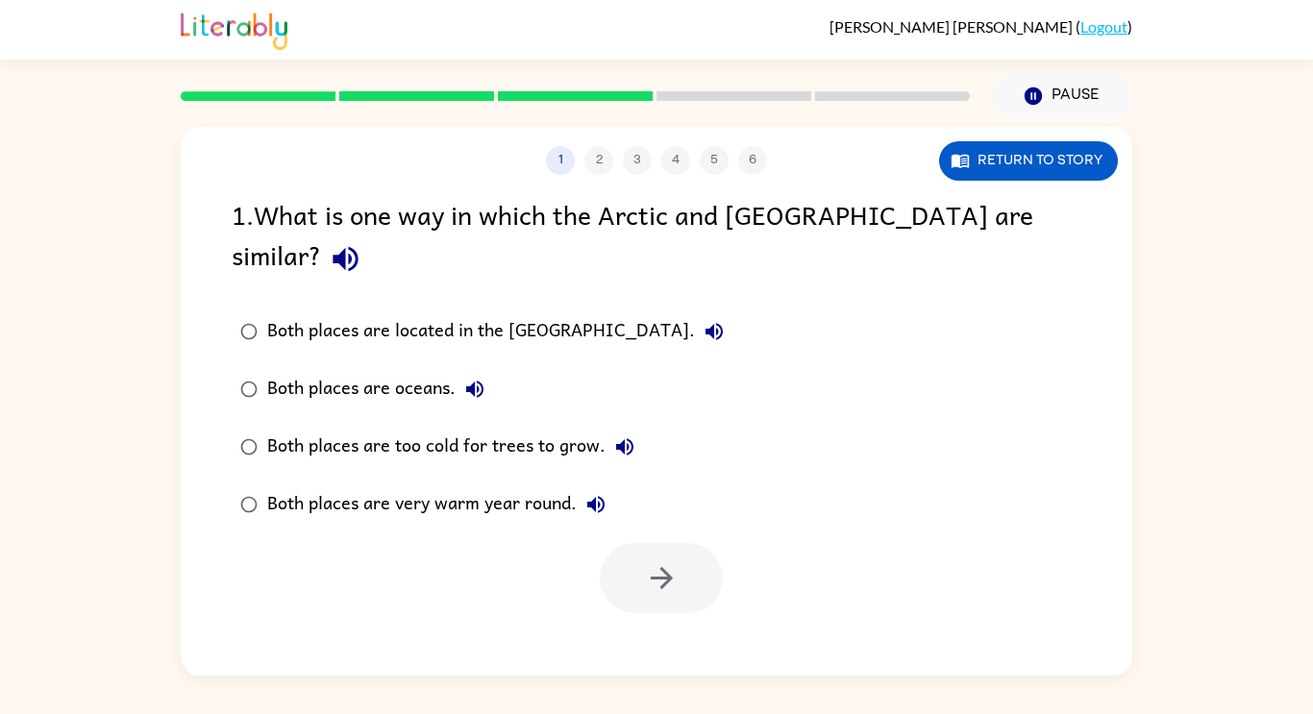
scroll to position [0, 0]
click at [702, 320] on icon "button" at bounding box center [713, 331] width 23 height 23
click at [477, 378] on icon "button" at bounding box center [474, 389] width 23 height 23
click at [626, 438] on icon "button" at bounding box center [624, 446] width 17 height 17
click at [598, 493] on icon "button" at bounding box center [595, 504] width 23 height 23
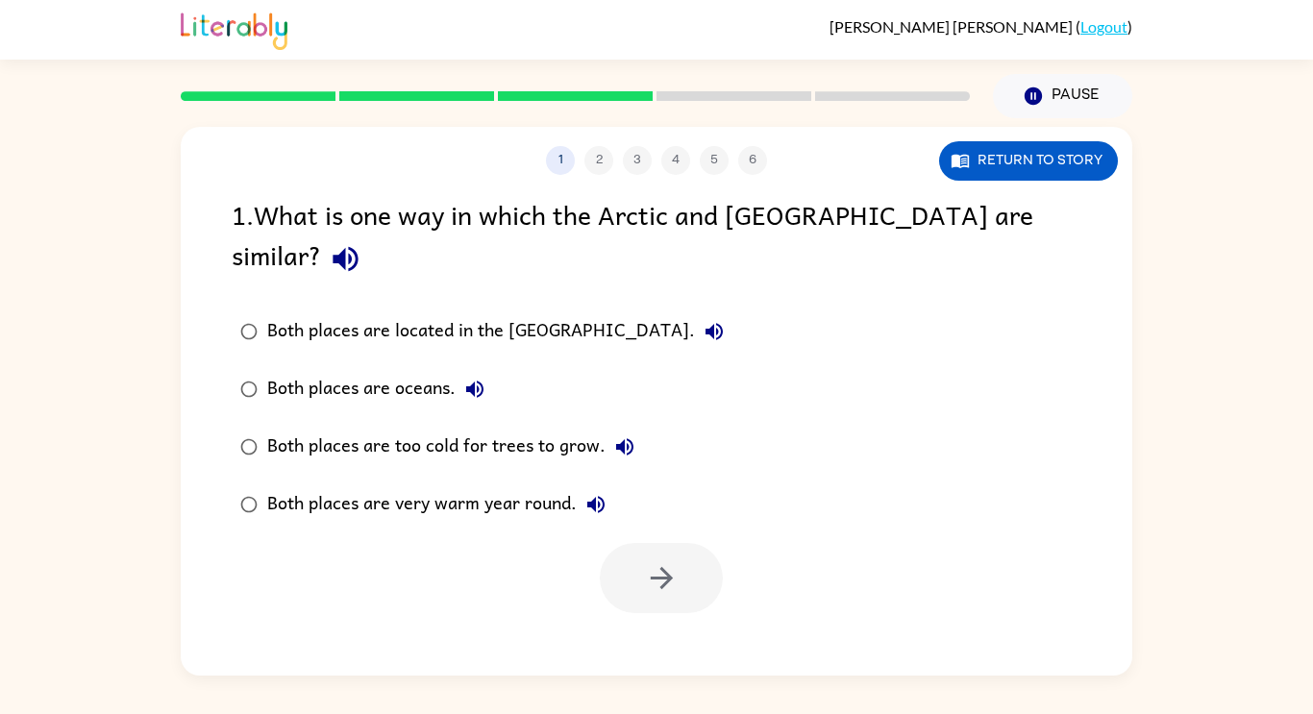
click at [371, 370] on div "Both places are oceans." at bounding box center [380, 389] width 227 height 38
click at [673, 543] on button "button" at bounding box center [661, 578] width 123 height 70
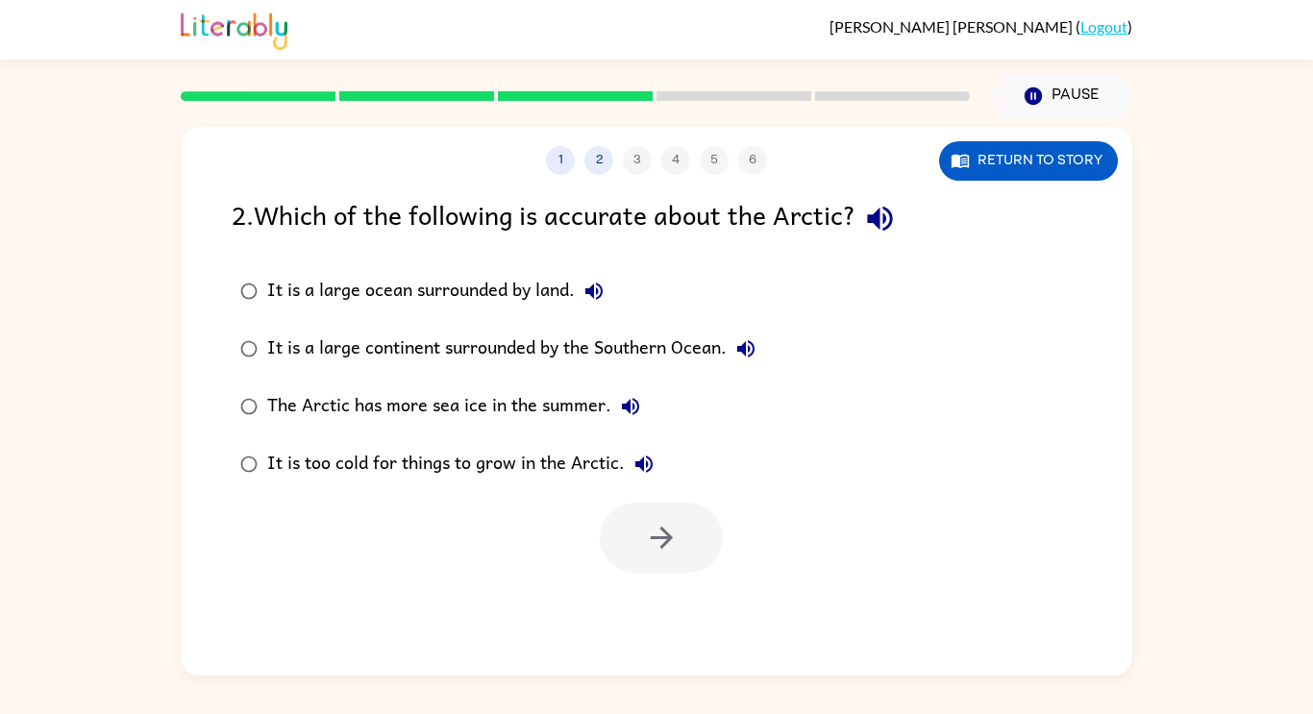
click at [595, 285] on icon "button" at bounding box center [593, 291] width 17 height 17
click at [751, 345] on icon "button" at bounding box center [745, 348] width 23 height 23
click at [628, 413] on icon "button" at bounding box center [630, 406] width 17 height 17
click at [647, 467] on icon "button" at bounding box center [643, 463] width 17 height 17
click at [441, 457] on div "It is too cold for things to grow in the Arctic." at bounding box center [465, 464] width 396 height 38
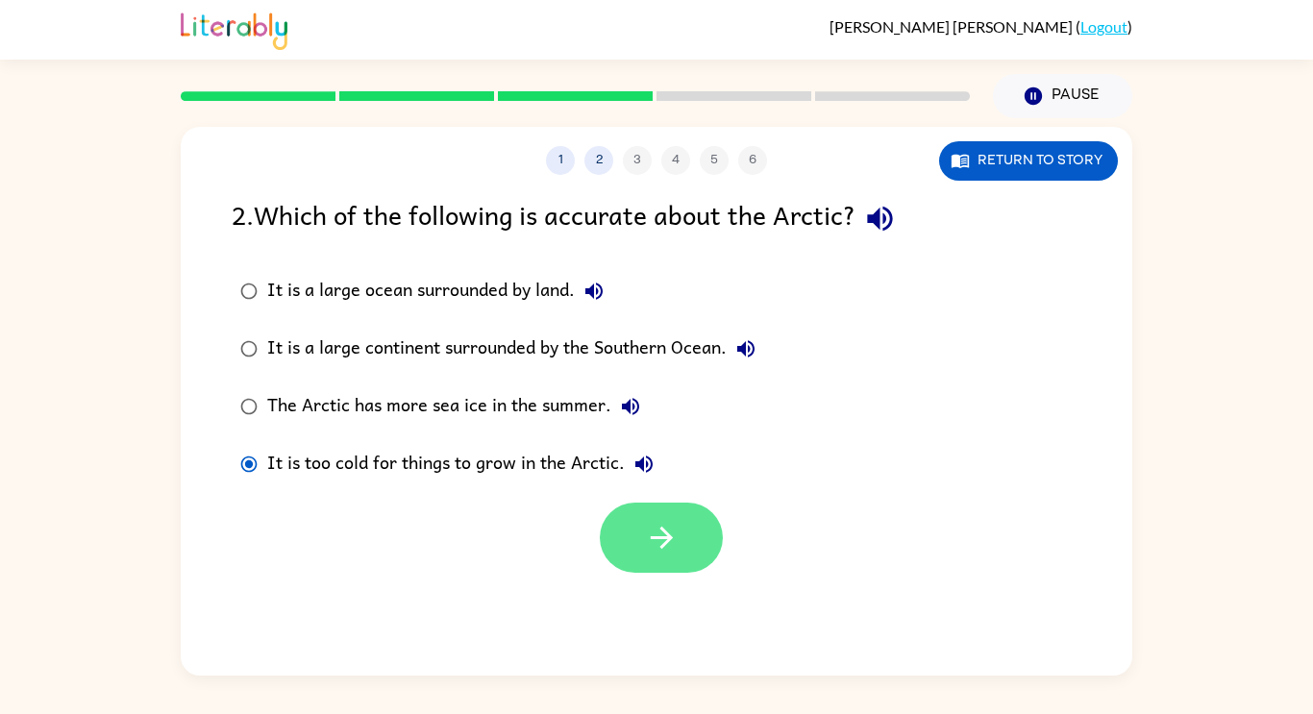
click at [635, 524] on button "button" at bounding box center [661, 538] width 123 height 70
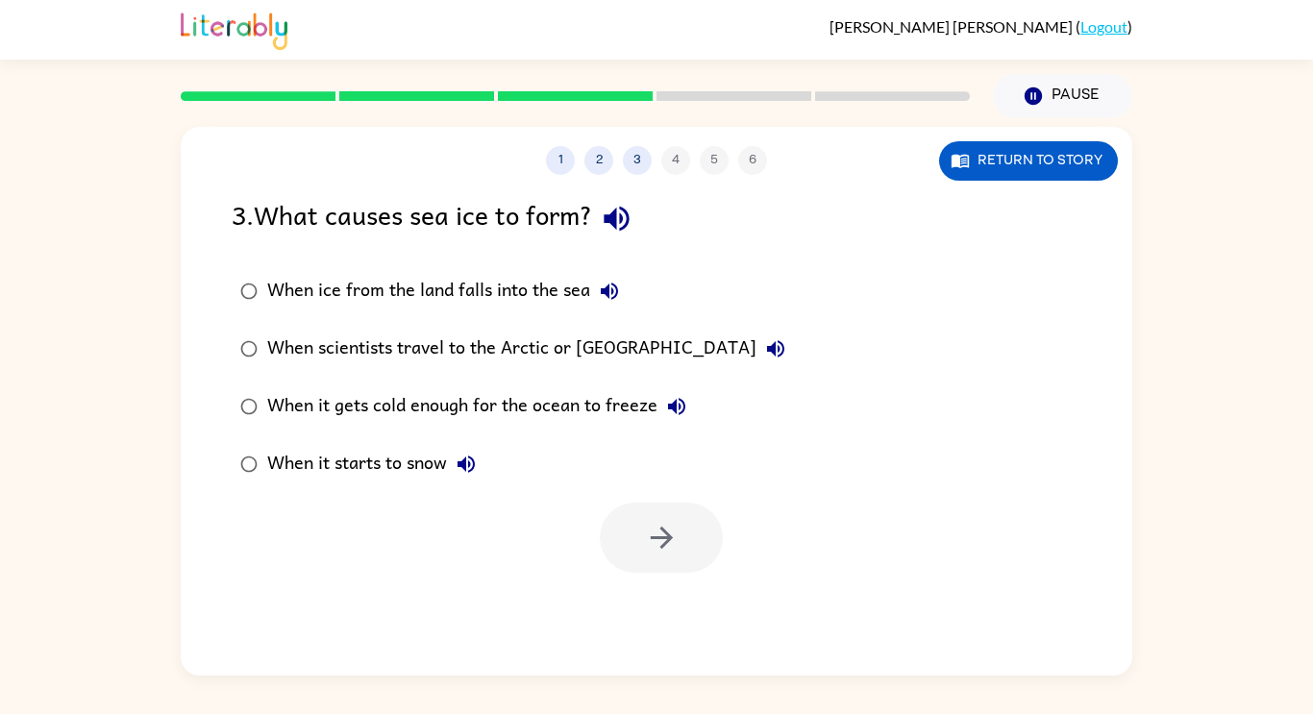
click at [460, 463] on icon "button" at bounding box center [465, 463] width 17 height 17
click at [438, 463] on div "When it starts to snow" at bounding box center [376, 464] width 218 height 38
click at [630, 549] on button "button" at bounding box center [661, 538] width 123 height 70
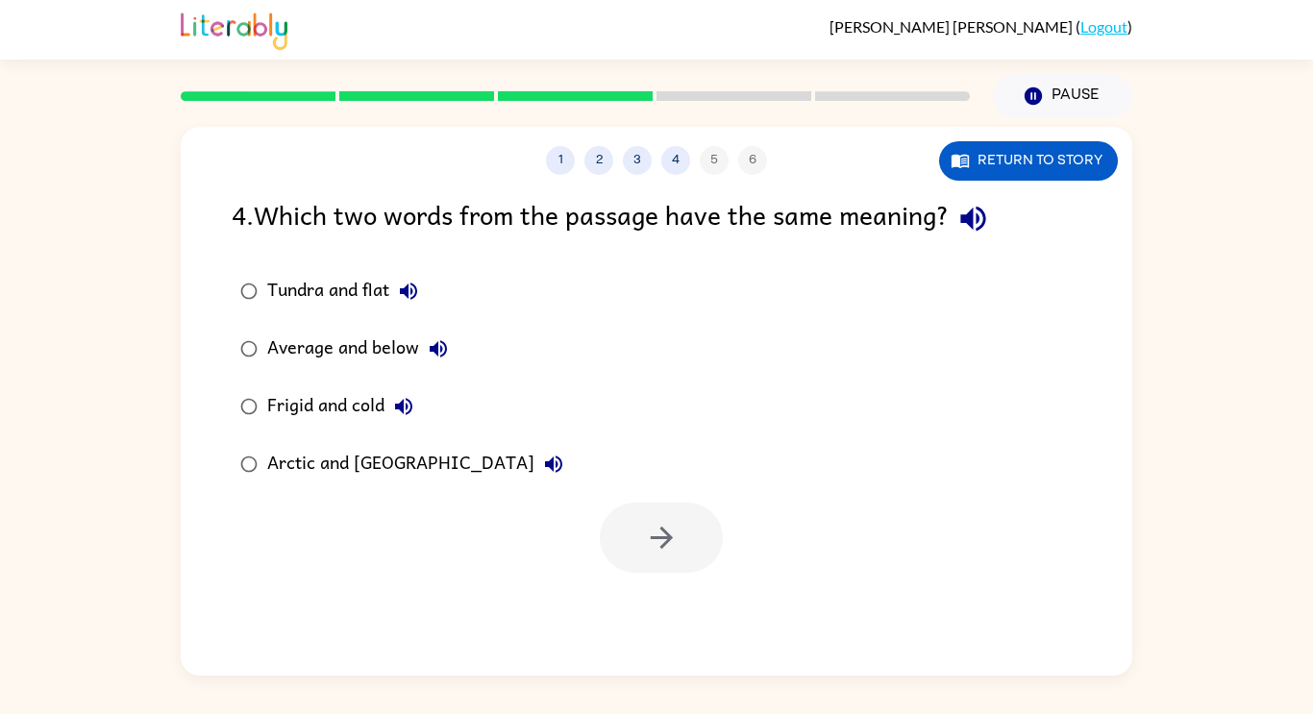
click at [985, 210] on icon "button" at bounding box center [972, 219] width 25 height 25
click at [291, 307] on div "Tundra and flat" at bounding box center [347, 291] width 160 height 38
click at [411, 288] on icon "button" at bounding box center [408, 291] width 23 height 23
click at [442, 347] on icon "button" at bounding box center [438, 348] width 23 height 23
click at [398, 404] on icon "button" at bounding box center [403, 406] width 17 height 17
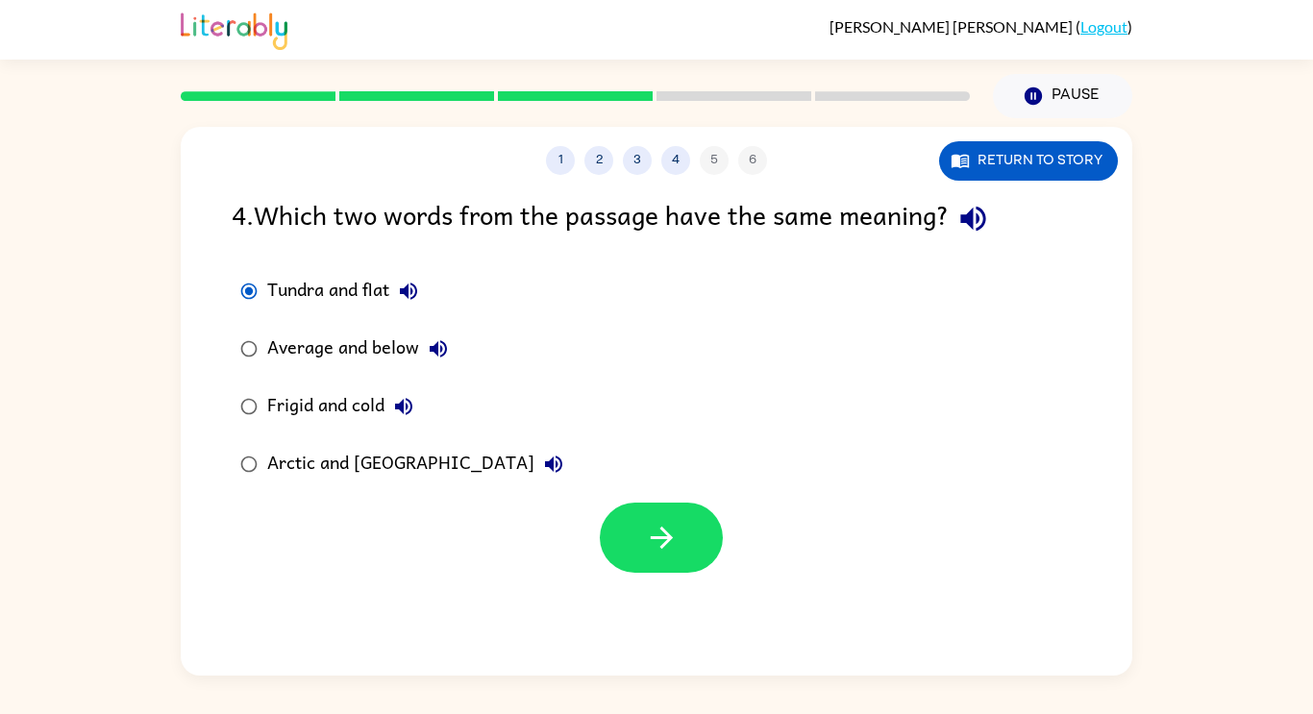
click at [545, 472] on icon "button" at bounding box center [553, 463] width 17 height 17
click at [393, 454] on div "Arctic and Antarctica" at bounding box center [420, 464] width 306 height 38
click at [607, 523] on button "button" at bounding box center [661, 538] width 123 height 70
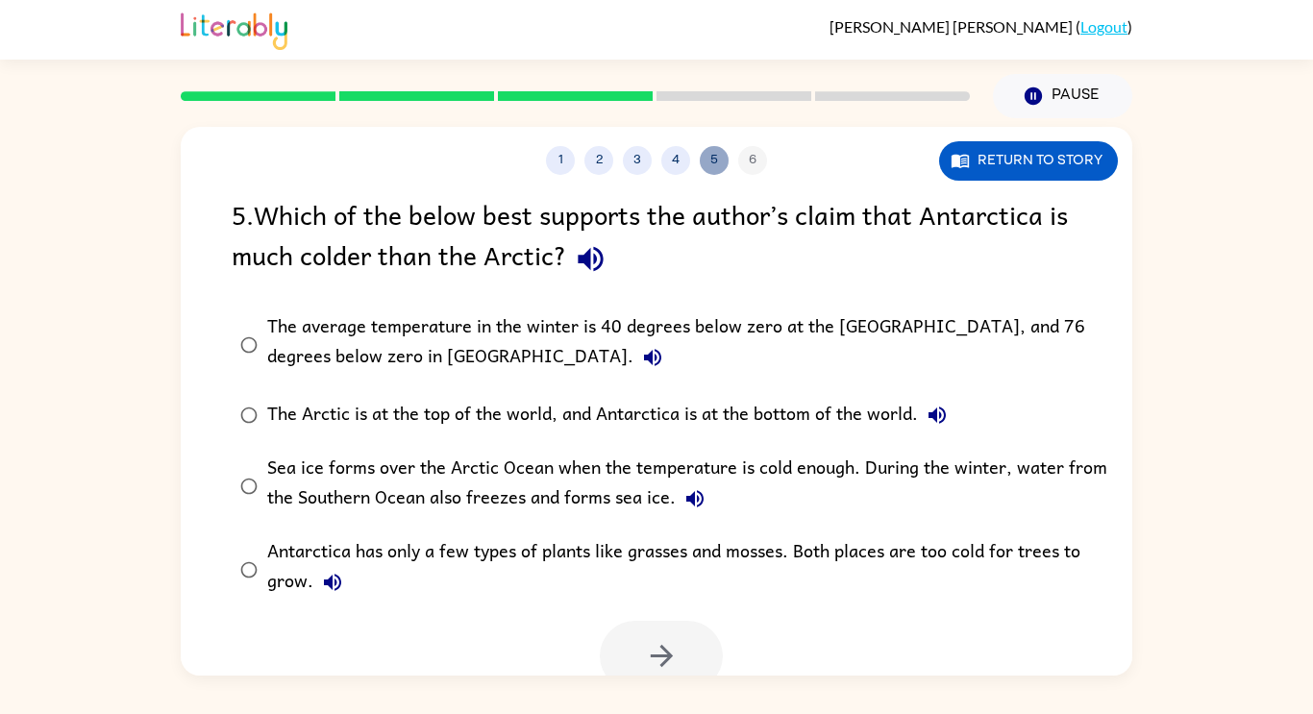
click at [717, 163] on button "5" at bounding box center [714, 160] width 29 height 29
click at [677, 158] on button "4" at bounding box center [675, 160] width 29 height 29
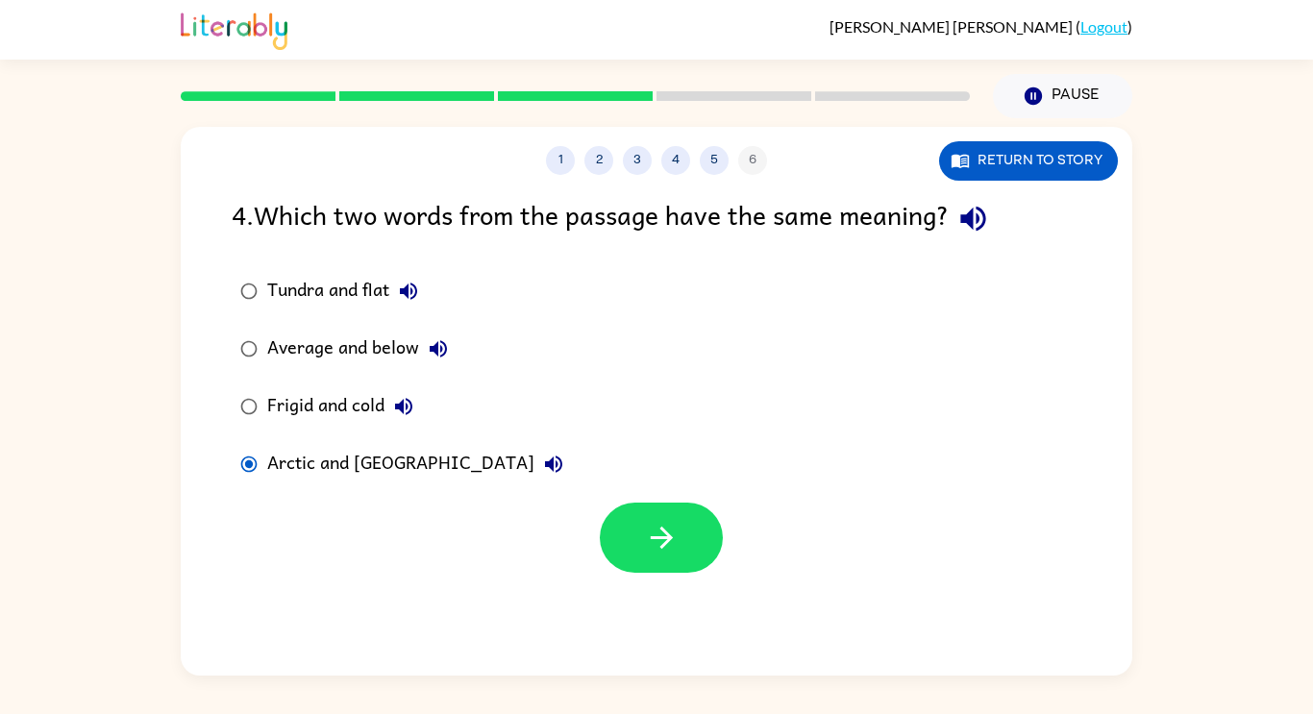
click at [339, 402] on div "Frigid and cold" at bounding box center [345, 406] width 156 height 38
click at [395, 404] on icon "button" at bounding box center [403, 406] width 23 height 23
click at [620, 519] on button "button" at bounding box center [661, 538] width 123 height 70
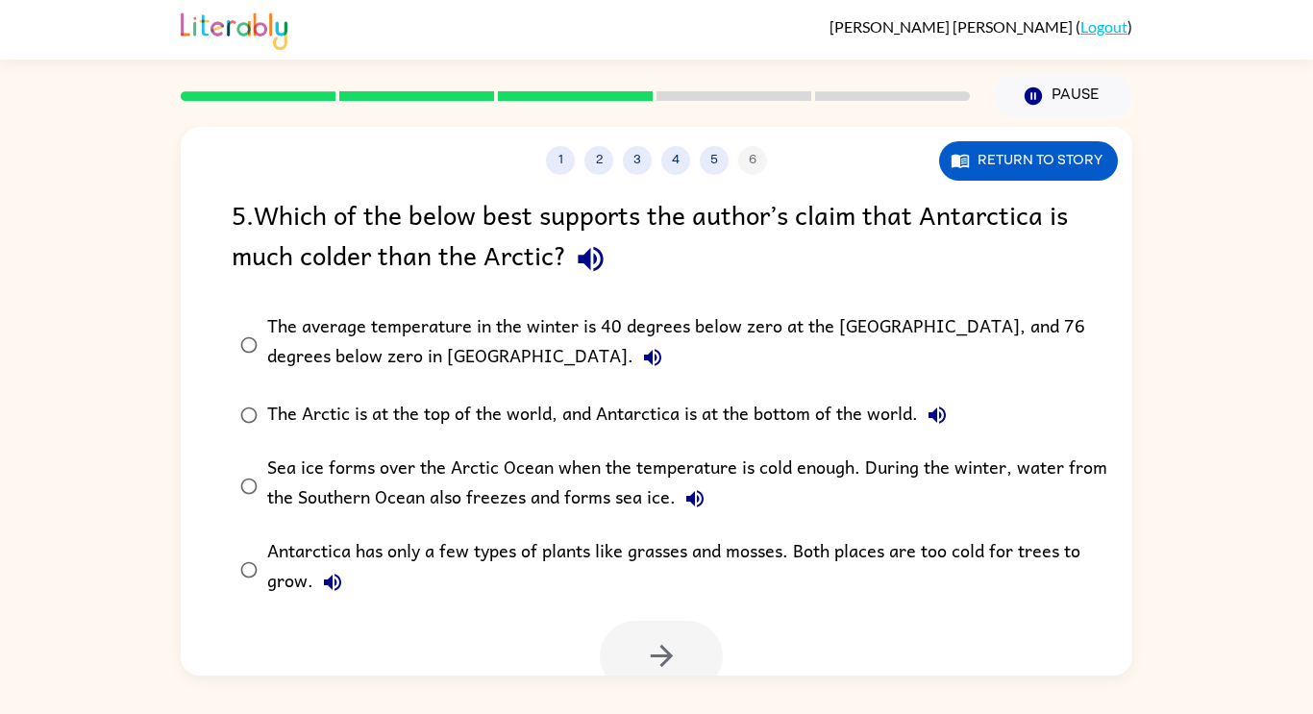
click at [590, 253] on icon "button" at bounding box center [591, 259] width 34 height 34
click at [641, 349] on icon "button" at bounding box center [652, 357] width 23 height 23
click at [933, 407] on icon "button" at bounding box center [936, 415] width 23 height 23
click at [690, 491] on icon "button" at bounding box center [694, 498] width 23 height 23
click at [325, 575] on icon "button" at bounding box center [332, 582] width 23 height 23
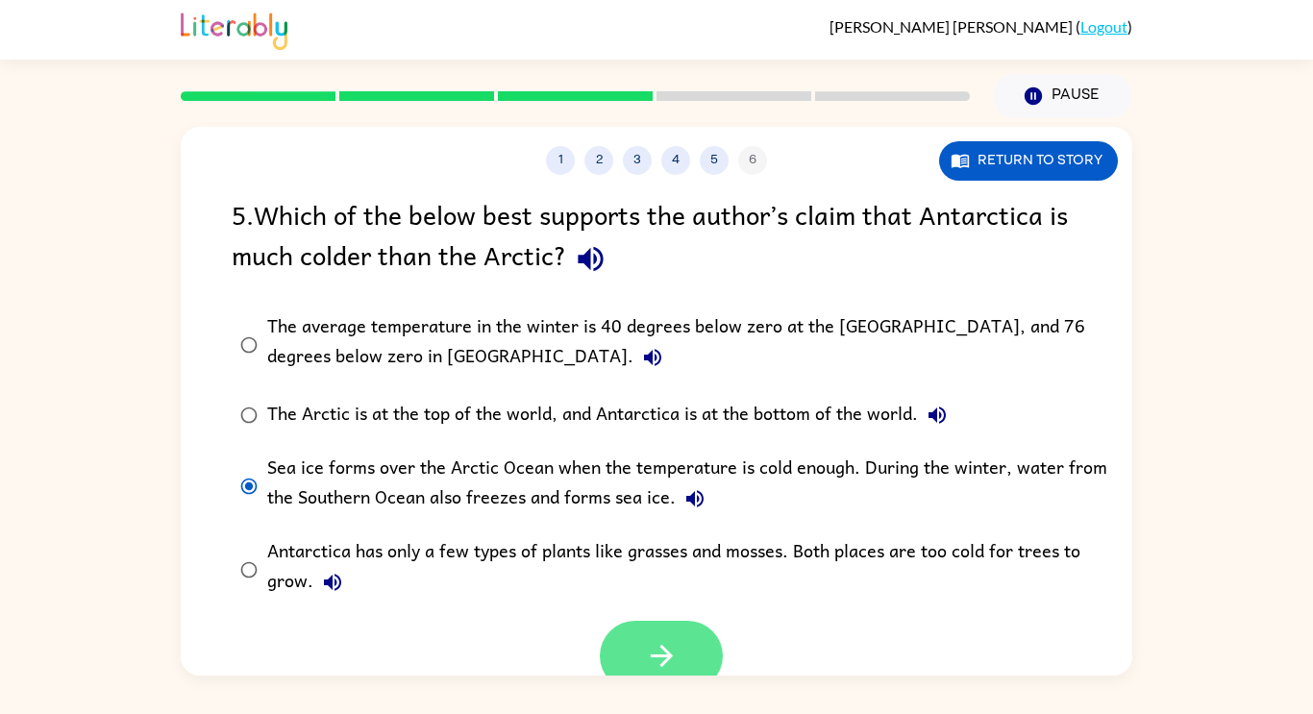
click at [629, 647] on button "button" at bounding box center [661, 656] width 123 height 70
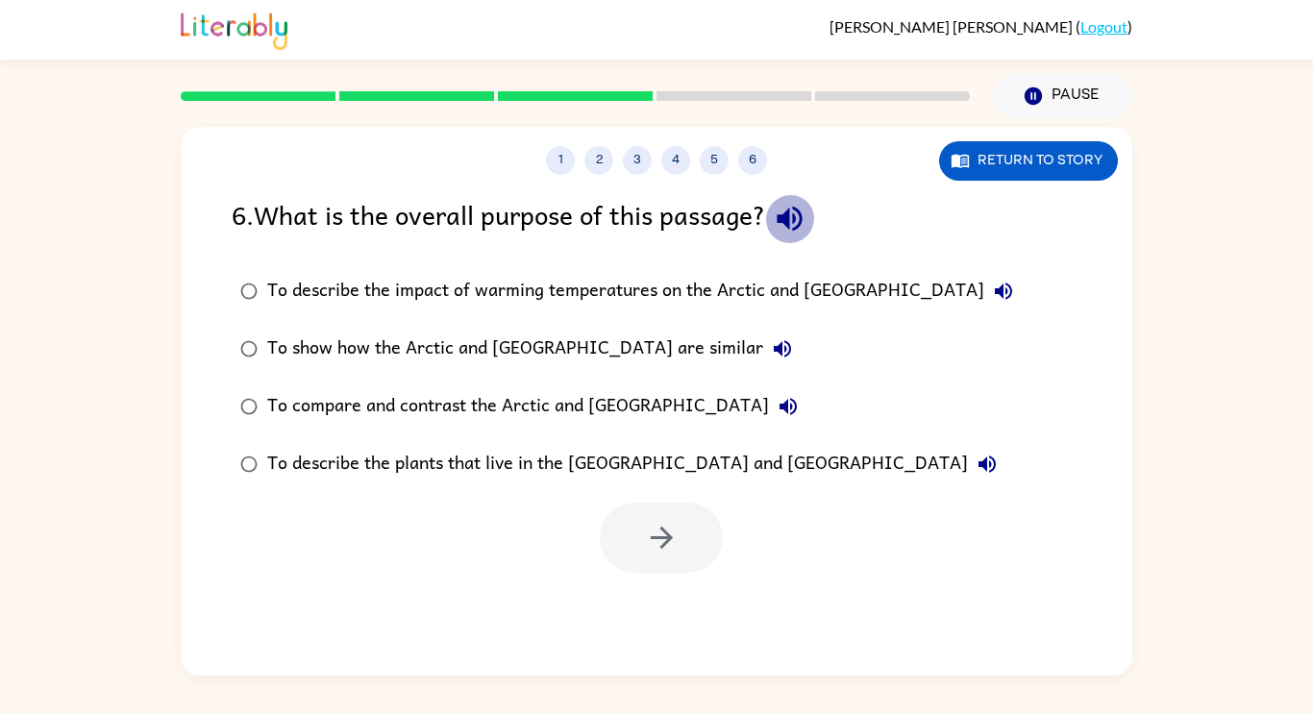
click at [801, 215] on icon "button" at bounding box center [790, 219] width 34 height 34
click at [984, 284] on button "To describe the impact of warming temperatures on the Arctic and Antarctica" at bounding box center [1003, 291] width 38 height 38
click at [771, 356] on icon "button" at bounding box center [782, 348] width 23 height 23
click at [776, 396] on icon "button" at bounding box center [787, 406] width 23 height 23
click at [978, 464] on icon "button" at bounding box center [986, 463] width 17 height 17
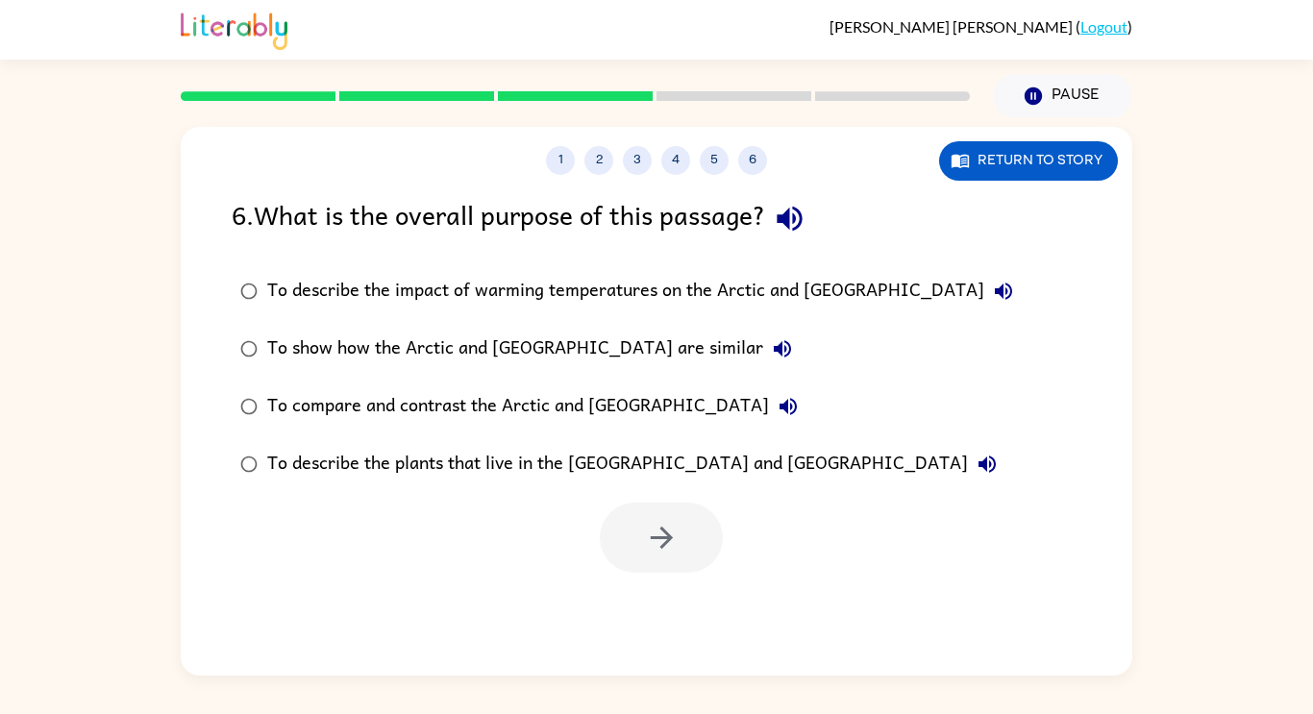
click at [642, 459] on div "To describe the plants that live in the Arctic and Antarctica" at bounding box center [636, 464] width 739 height 38
click at [654, 531] on icon "button" at bounding box center [662, 538] width 34 height 34
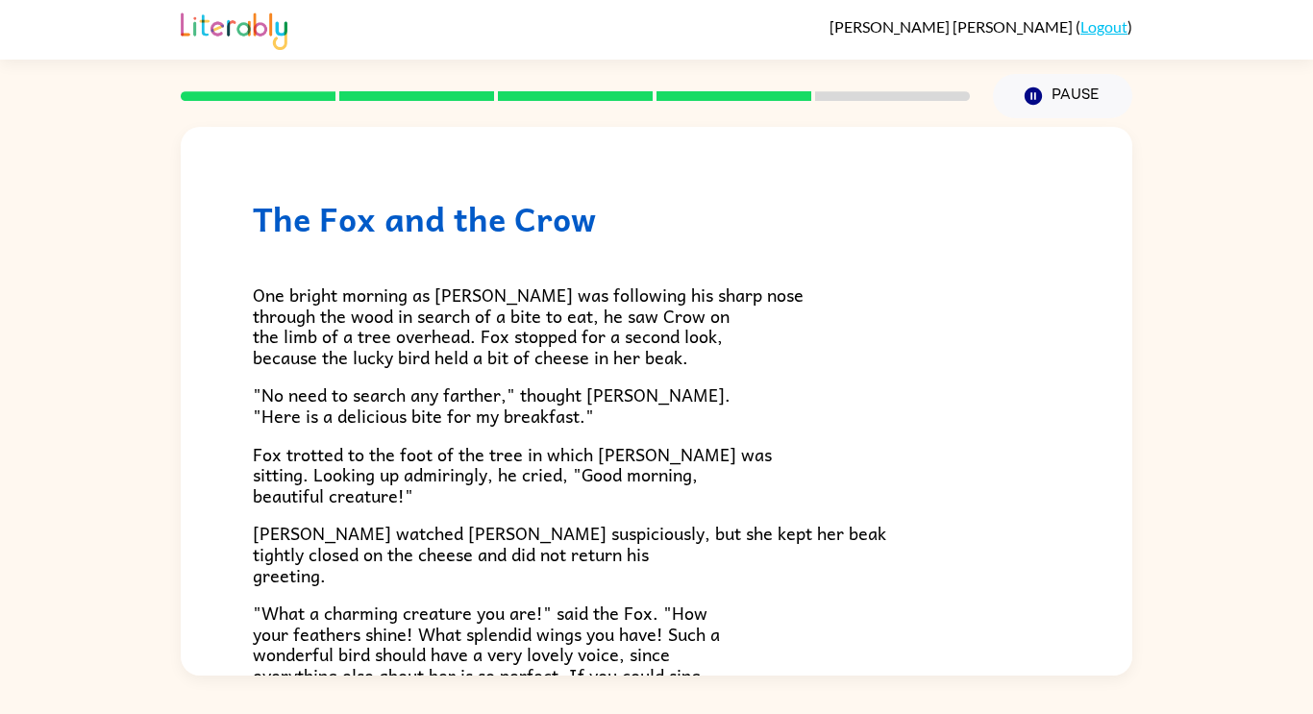
scroll to position [378, 0]
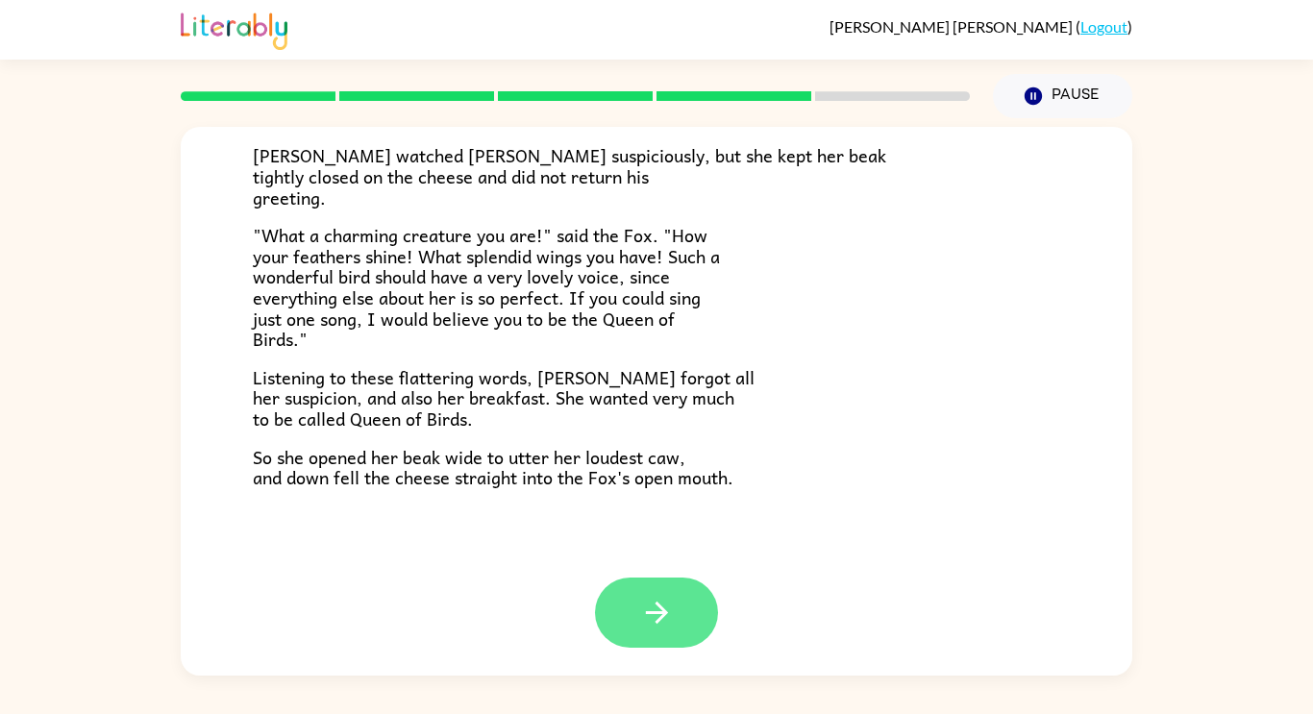
click at [653, 605] on icon "button" at bounding box center [657, 613] width 34 height 34
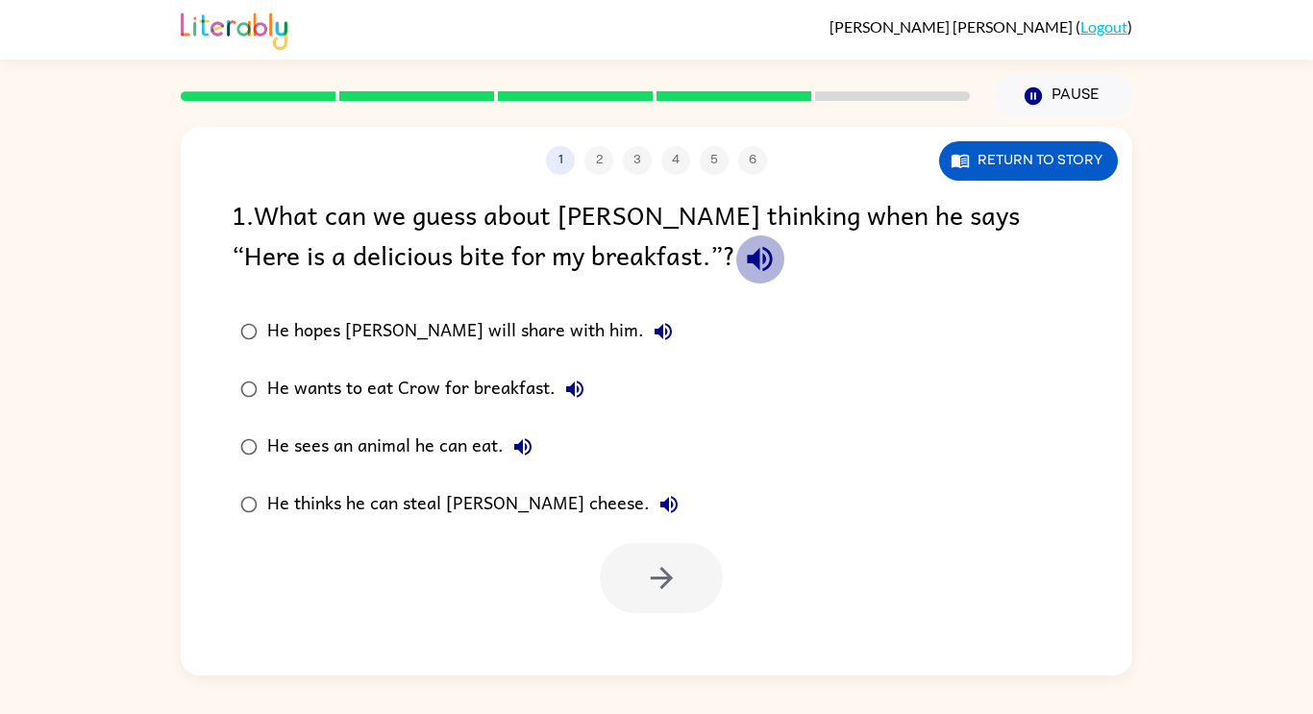
click at [743, 249] on icon "button" at bounding box center [760, 259] width 34 height 34
click at [652, 330] on icon "button" at bounding box center [663, 331] width 23 height 23
click at [567, 380] on icon "button" at bounding box center [574, 389] width 23 height 23
click at [523, 439] on icon "button" at bounding box center [522, 446] width 23 height 23
click at [657, 502] on icon "button" at bounding box center [668, 504] width 23 height 23
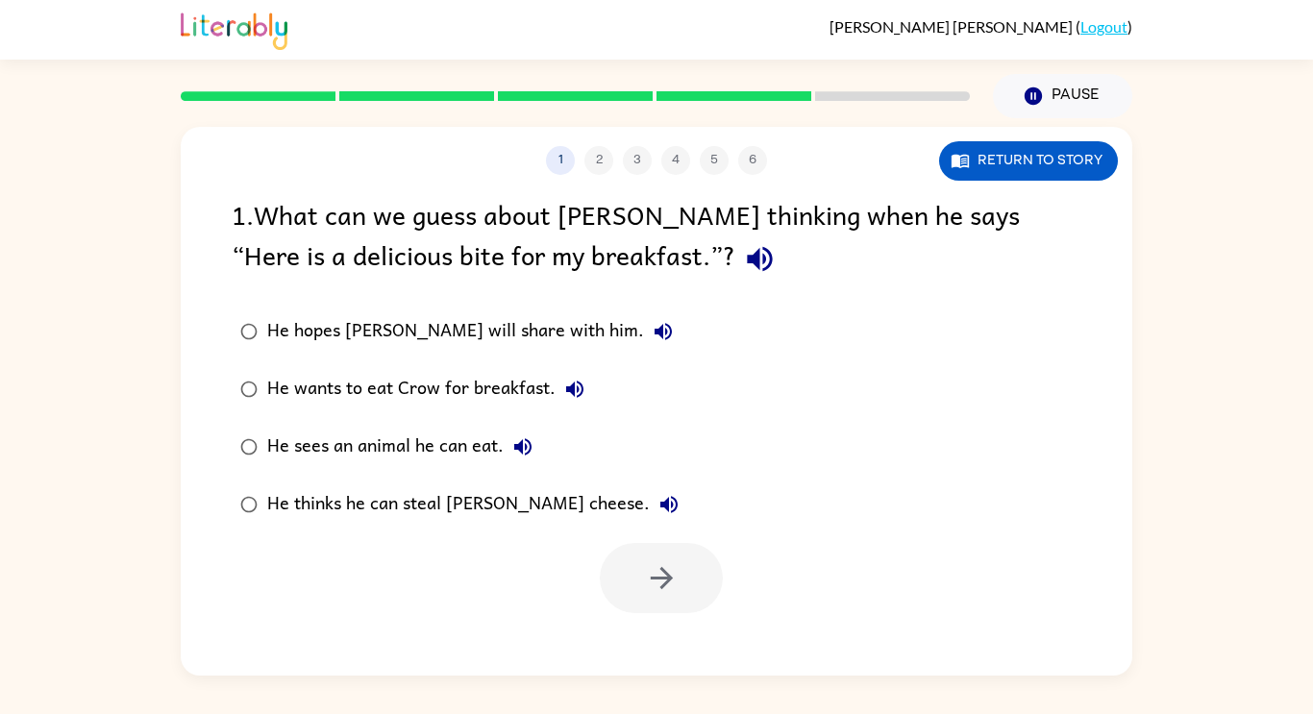
click at [435, 443] on div "He sees an animal he can eat." at bounding box center [404, 447] width 275 height 38
click at [608, 576] on button "button" at bounding box center [661, 578] width 123 height 70
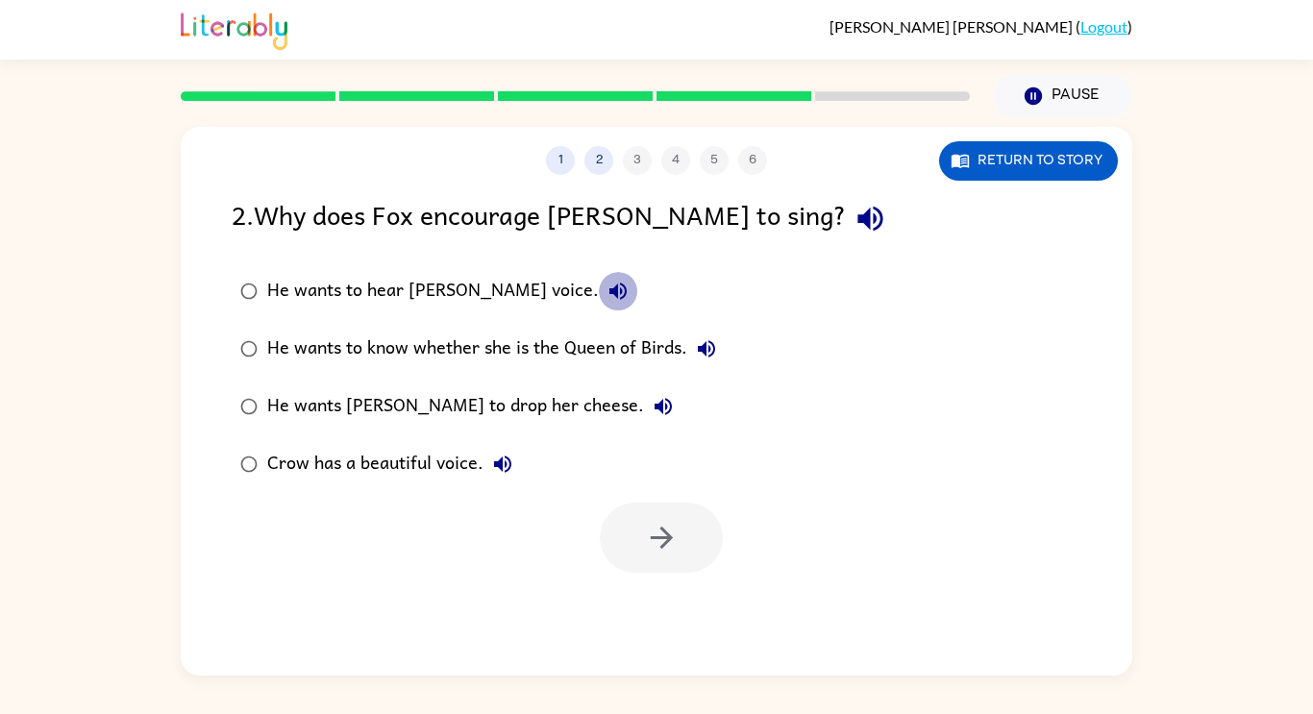
click at [606, 283] on icon "button" at bounding box center [617, 291] width 23 height 23
click at [714, 354] on icon "button" at bounding box center [706, 348] width 23 height 23
click at [652, 398] on icon "button" at bounding box center [663, 406] width 23 height 23
click at [501, 456] on icon "button" at bounding box center [502, 464] width 23 height 23
click at [384, 473] on div "Crow has a beautiful voice." at bounding box center [394, 464] width 255 height 38
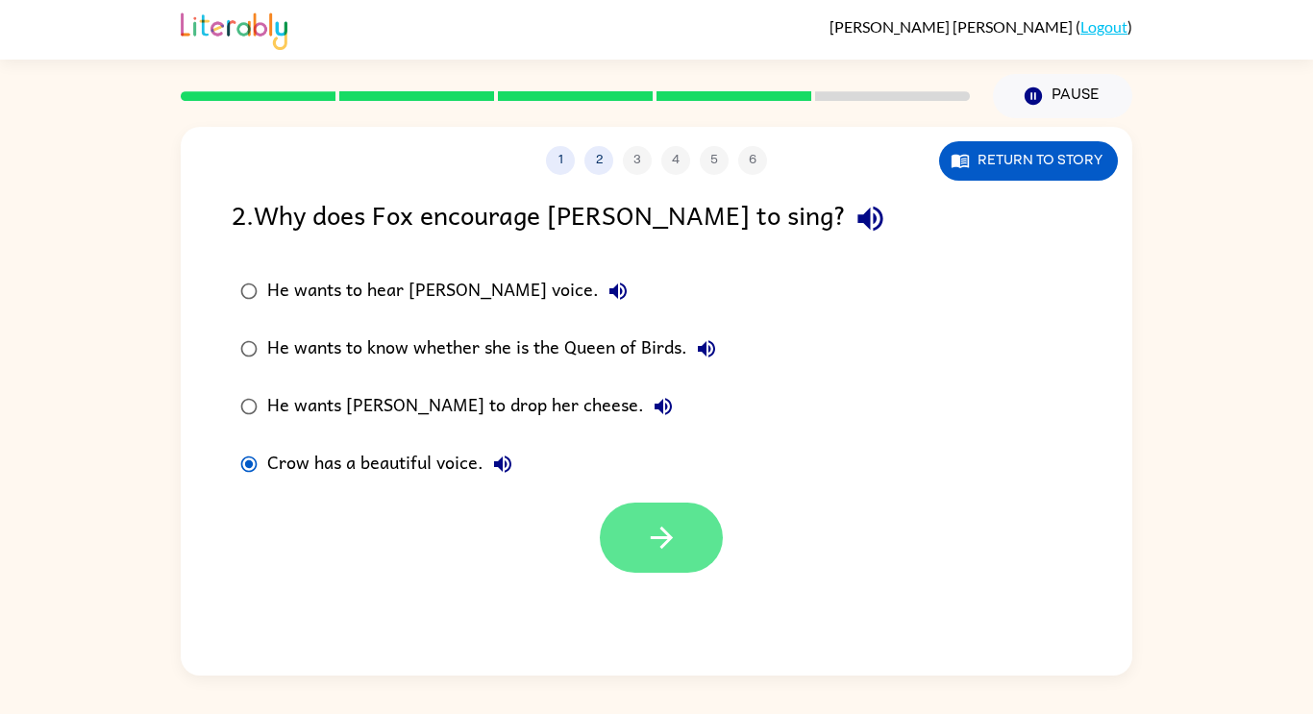
click at [624, 524] on button "button" at bounding box center [661, 538] width 123 height 70
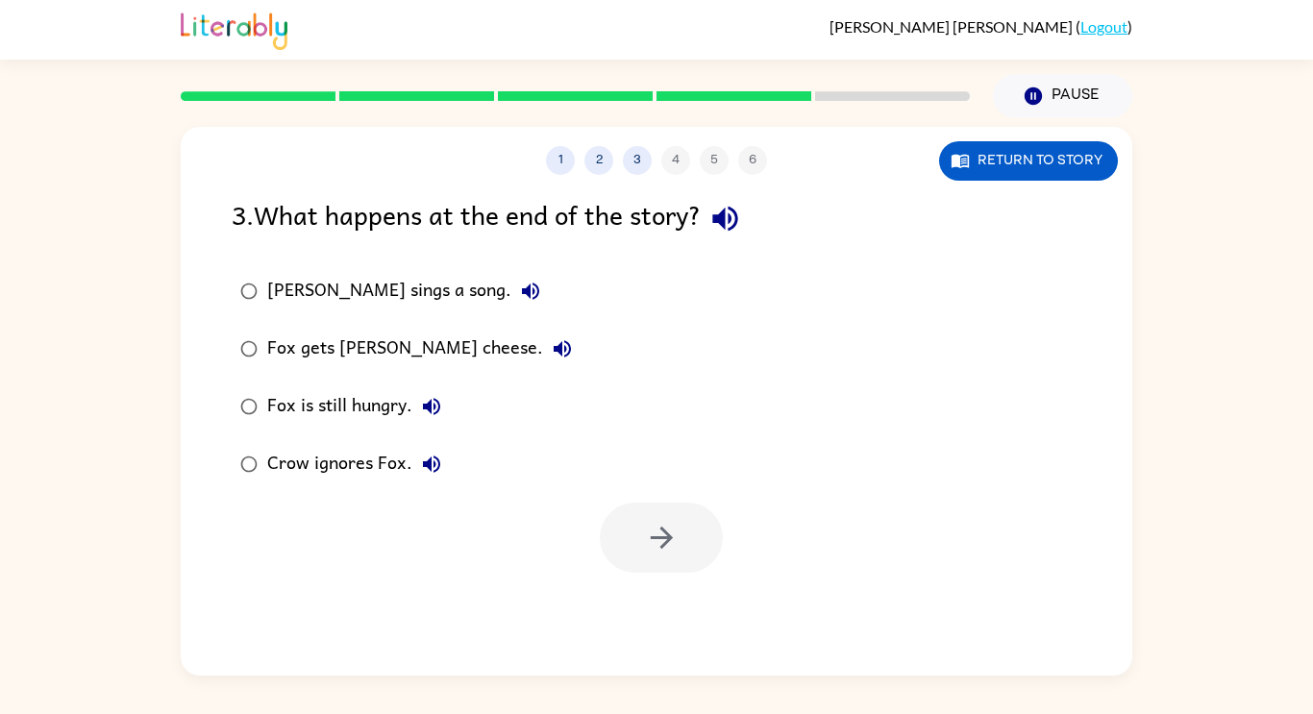
click at [624, 524] on div at bounding box center [661, 538] width 123 height 70
click at [732, 217] on icon "button" at bounding box center [725, 219] width 34 height 34
click at [430, 300] on div "Fox sings a song." at bounding box center [408, 291] width 283 height 38
click at [519, 300] on icon "button" at bounding box center [530, 291] width 23 height 23
click at [454, 344] on div "Fox gets Crow's cheese." at bounding box center [424, 349] width 314 height 38
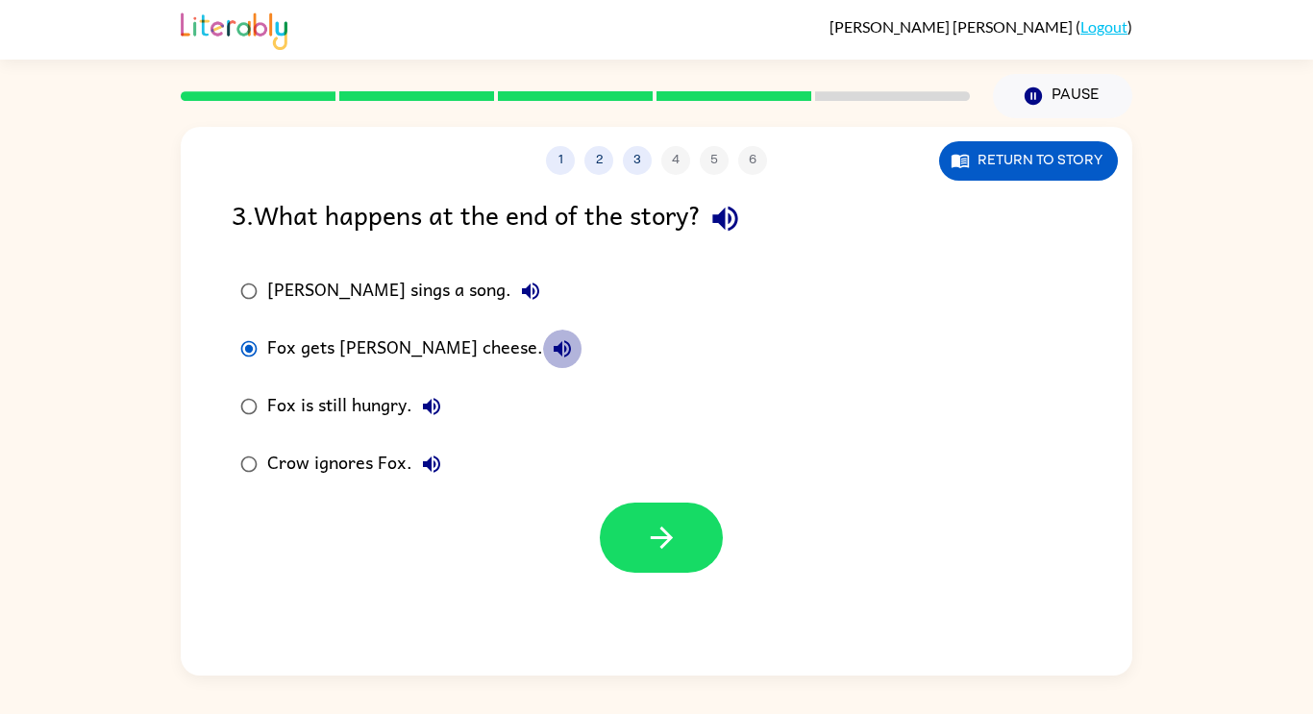
click at [554, 349] on icon "button" at bounding box center [562, 348] width 17 height 17
click at [430, 398] on icon "button" at bounding box center [431, 406] width 23 height 23
click at [432, 461] on icon "button" at bounding box center [431, 463] width 17 height 17
click at [346, 464] on div "Crow ignores Fox." at bounding box center [359, 464] width 184 height 38
click at [611, 520] on button "button" at bounding box center [661, 538] width 123 height 70
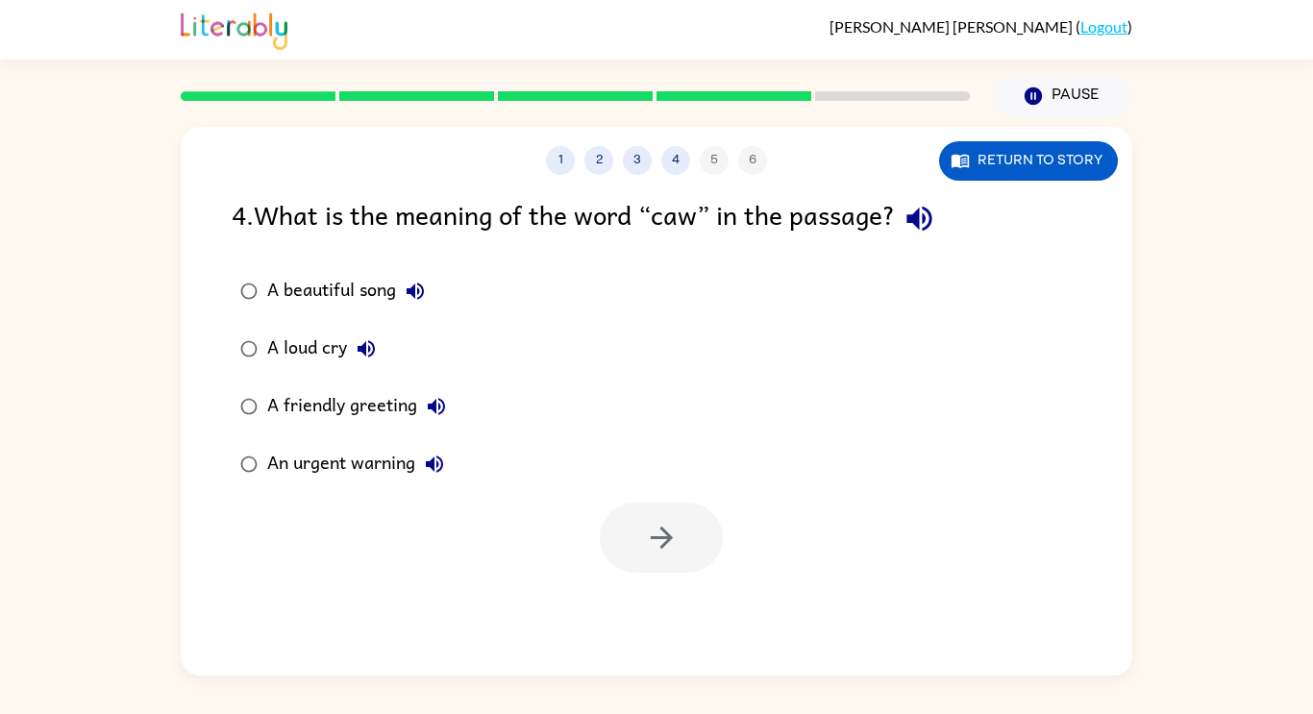
click at [422, 292] on icon "button" at bounding box center [415, 291] width 23 height 23
click at [367, 357] on icon "button" at bounding box center [366, 348] width 23 height 23
click at [439, 408] on icon "button" at bounding box center [436, 406] width 17 height 17
click at [432, 456] on icon "button" at bounding box center [434, 464] width 23 height 23
click at [344, 347] on div "A loud cry" at bounding box center [326, 349] width 118 height 38
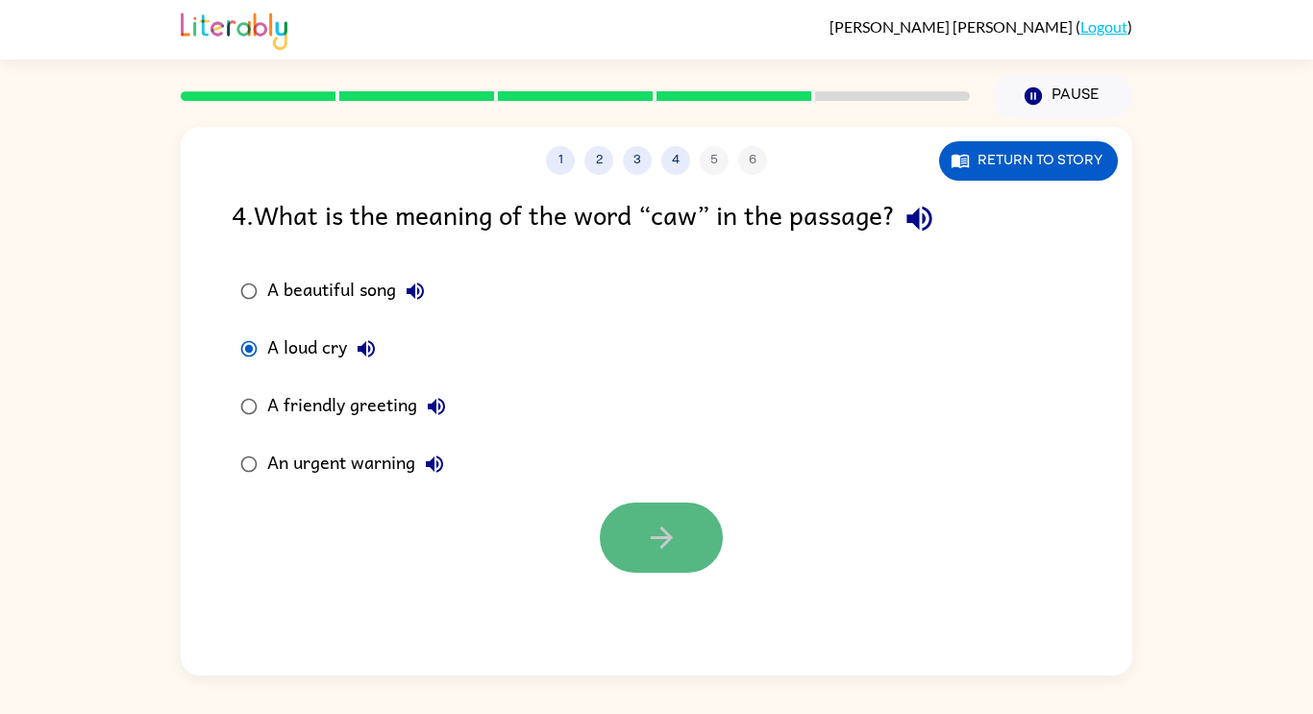
click at [613, 539] on button "button" at bounding box center [661, 538] width 123 height 70
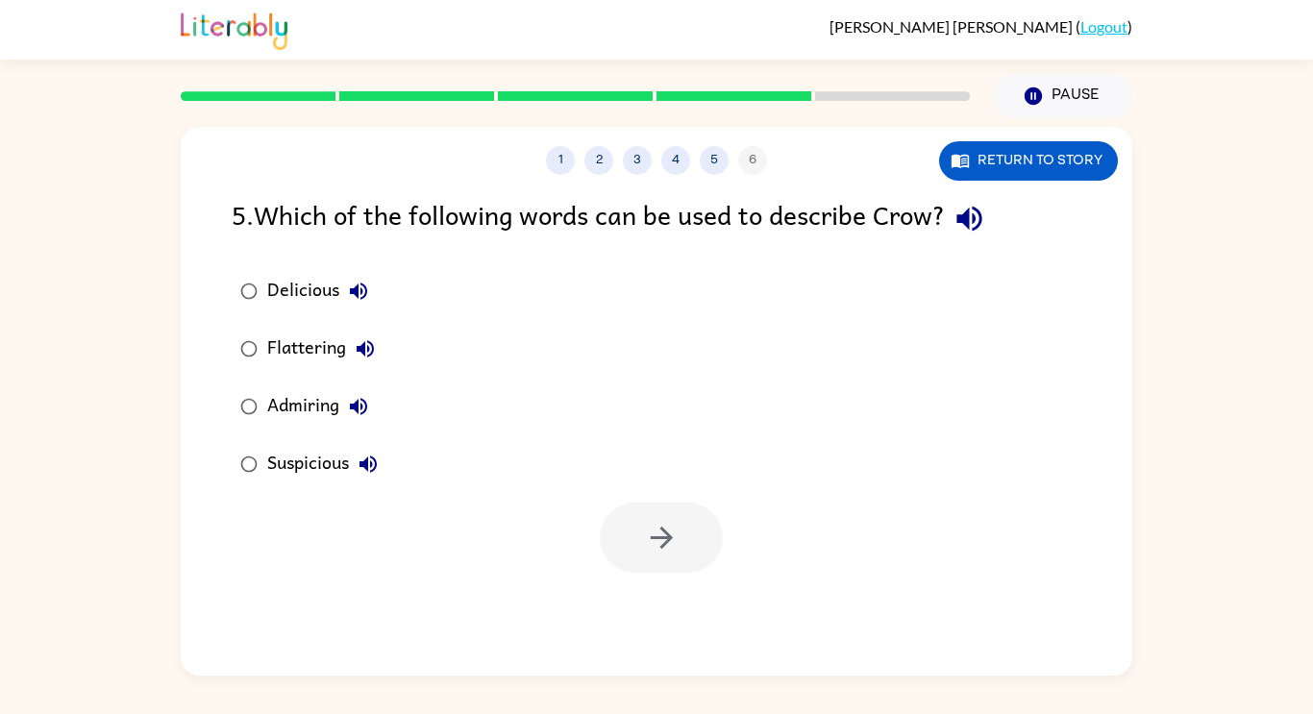
click at [979, 217] on icon "button" at bounding box center [969, 219] width 34 height 34
click at [370, 284] on icon "button" at bounding box center [358, 291] width 23 height 23
click at [368, 348] on icon "button" at bounding box center [365, 348] width 17 height 17
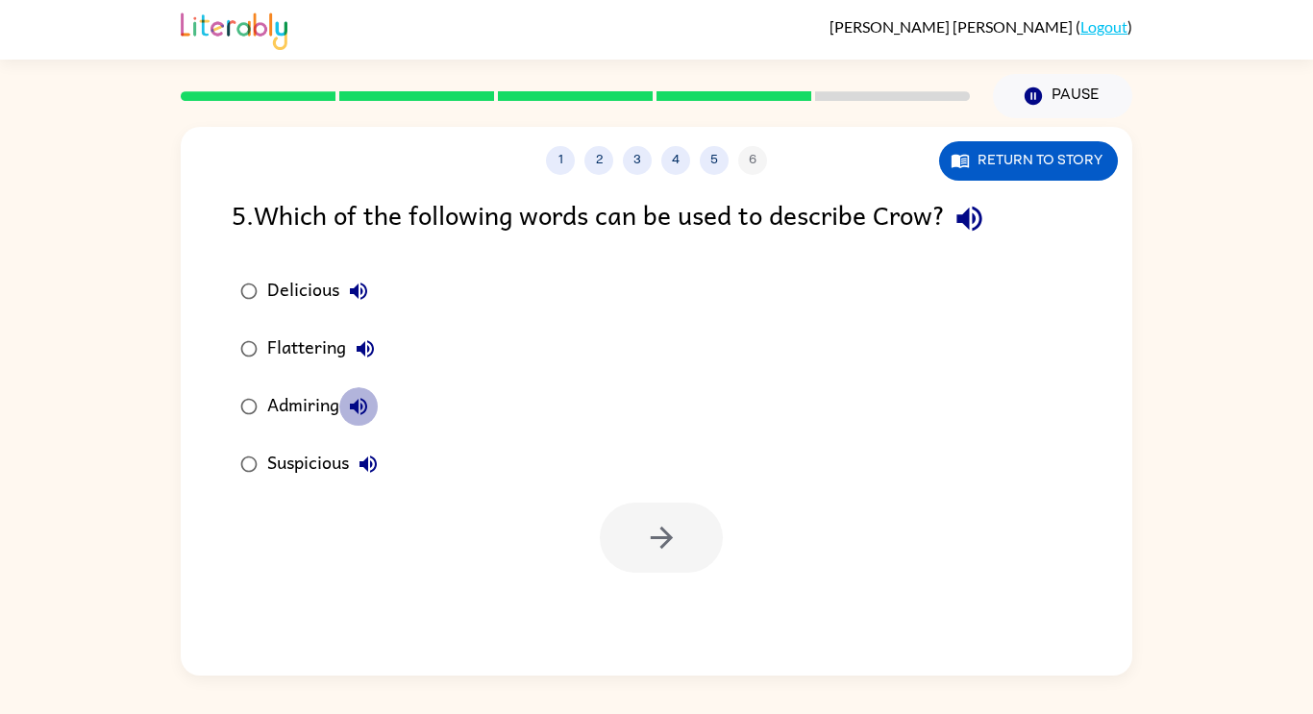
click at [359, 404] on icon "button" at bounding box center [358, 406] width 23 height 23
click at [377, 466] on icon "button" at bounding box center [367, 463] width 17 height 17
click at [343, 351] on div "Flattering" at bounding box center [325, 349] width 117 height 38
click at [374, 359] on icon "button" at bounding box center [365, 348] width 23 height 23
click at [372, 345] on icon "button" at bounding box center [365, 348] width 17 height 17
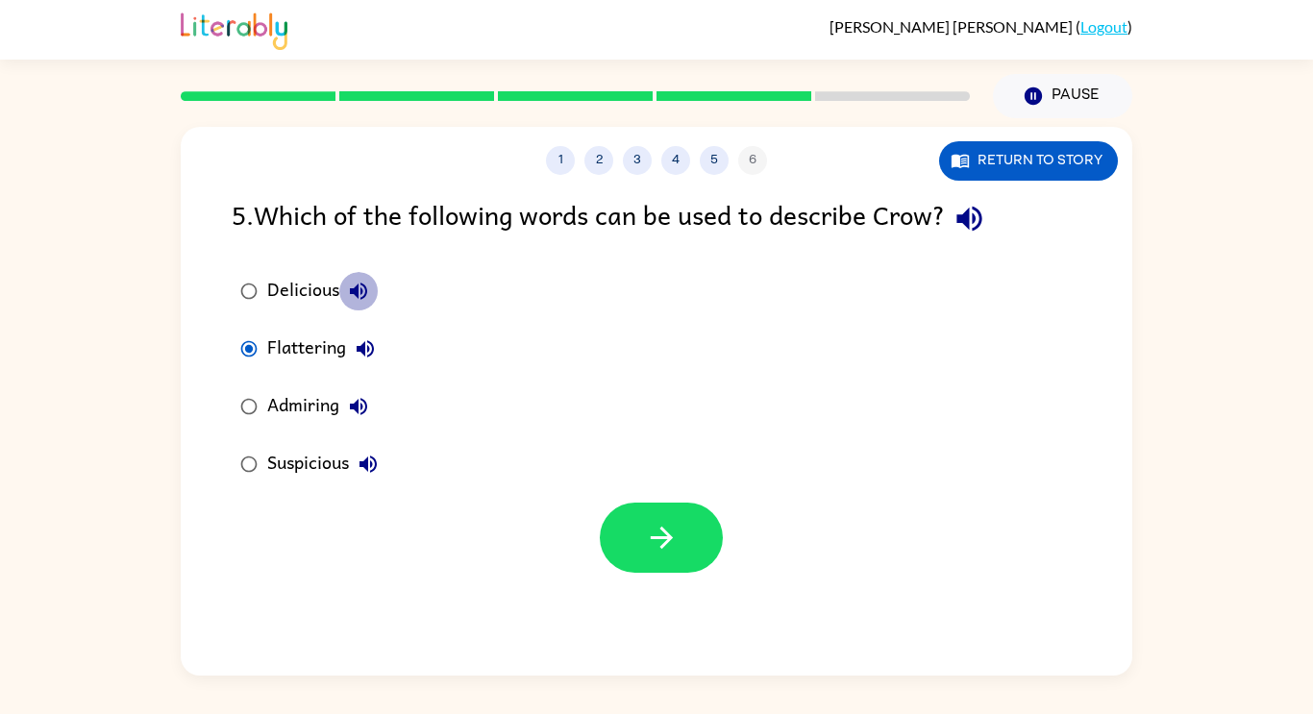
click at [366, 294] on icon "button" at bounding box center [358, 291] width 23 height 23
click at [313, 295] on div "Delicious" at bounding box center [322, 291] width 111 height 38
click at [647, 535] on icon "button" at bounding box center [662, 538] width 34 height 34
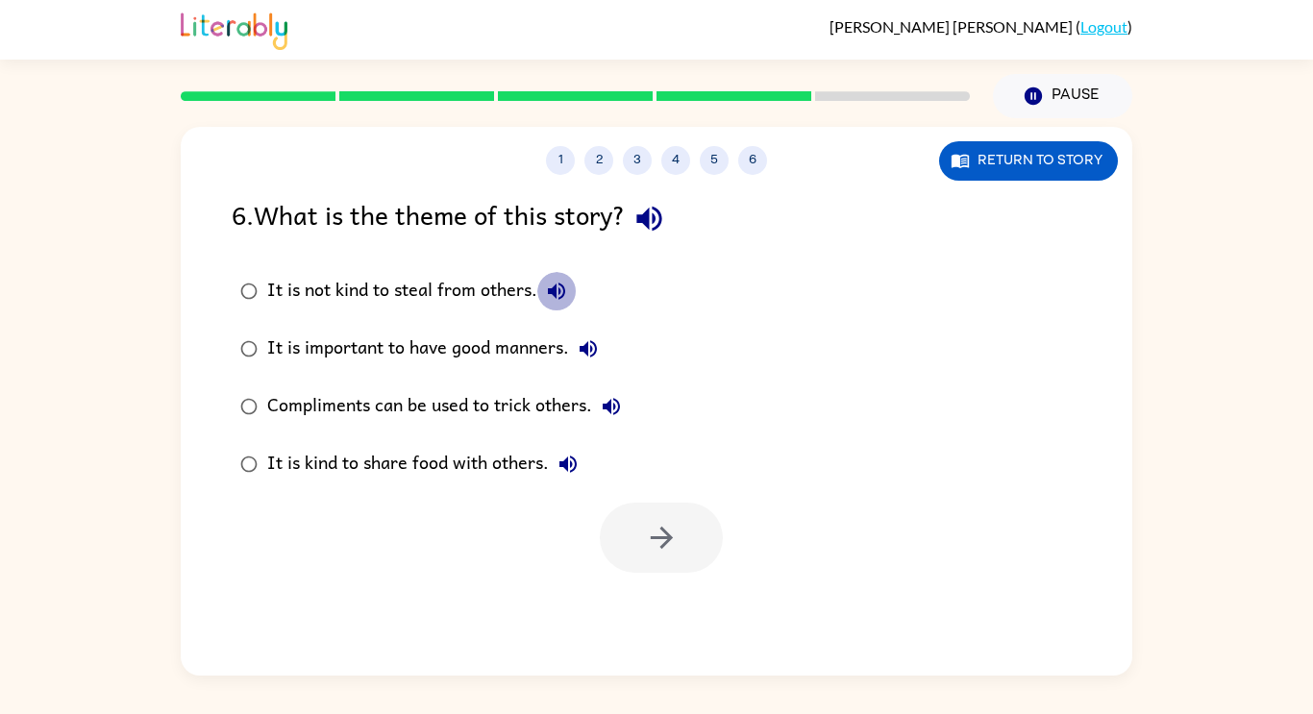
click at [561, 281] on icon "button" at bounding box center [556, 291] width 23 height 23
click at [652, 218] on icon "button" at bounding box center [648, 219] width 25 height 25
click at [544, 293] on button "It is not kind to steal from others." at bounding box center [556, 291] width 38 height 38
click at [601, 370] on label "It is important to have good manners." at bounding box center [430, 349] width 419 height 58
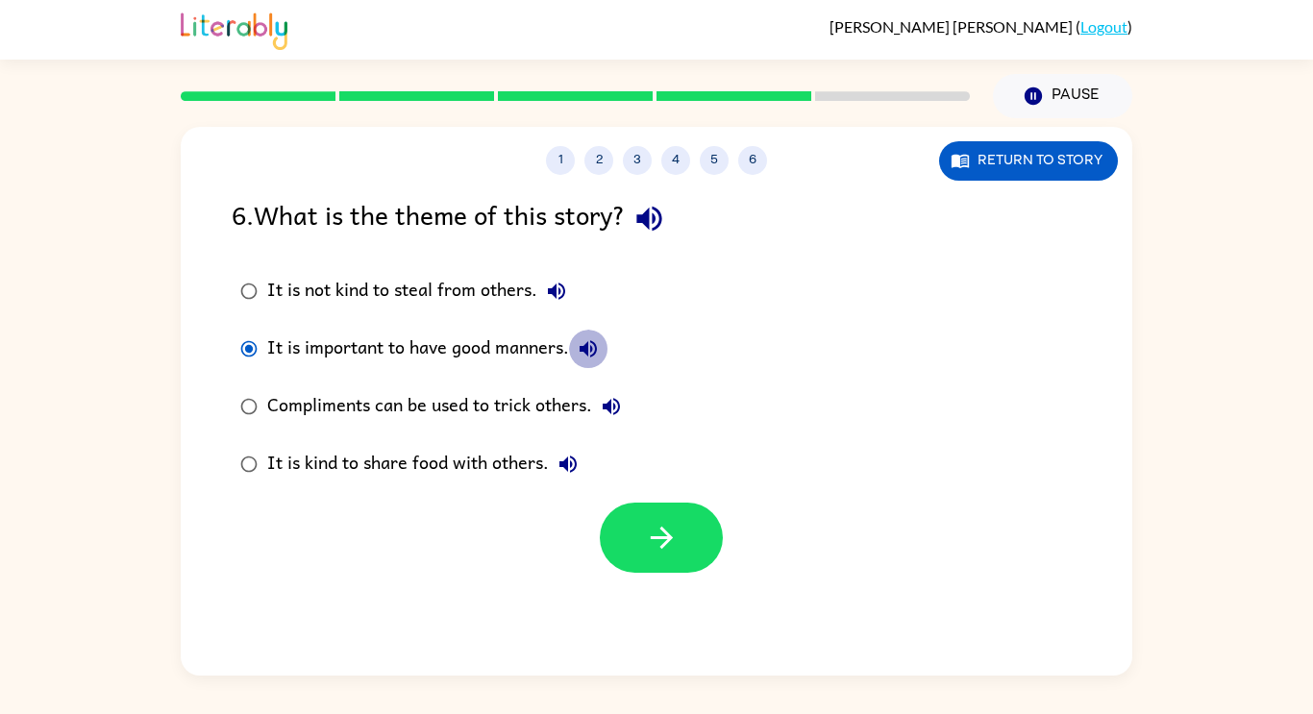
click at [590, 356] on icon "button" at bounding box center [588, 348] width 23 height 23
click at [611, 404] on icon "button" at bounding box center [611, 406] width 17 height 17
click at [625, 398] on button "Compliments can be used to trick others." at bounding box center [611, 406] width 38 height 38
click at [570, 453] on icon "button" at bounding box center [567, 464] width 23 height 23
click at [499, 474] on div "It is kind to share food with others." at bounding box center [427, 464] width 320 height 38
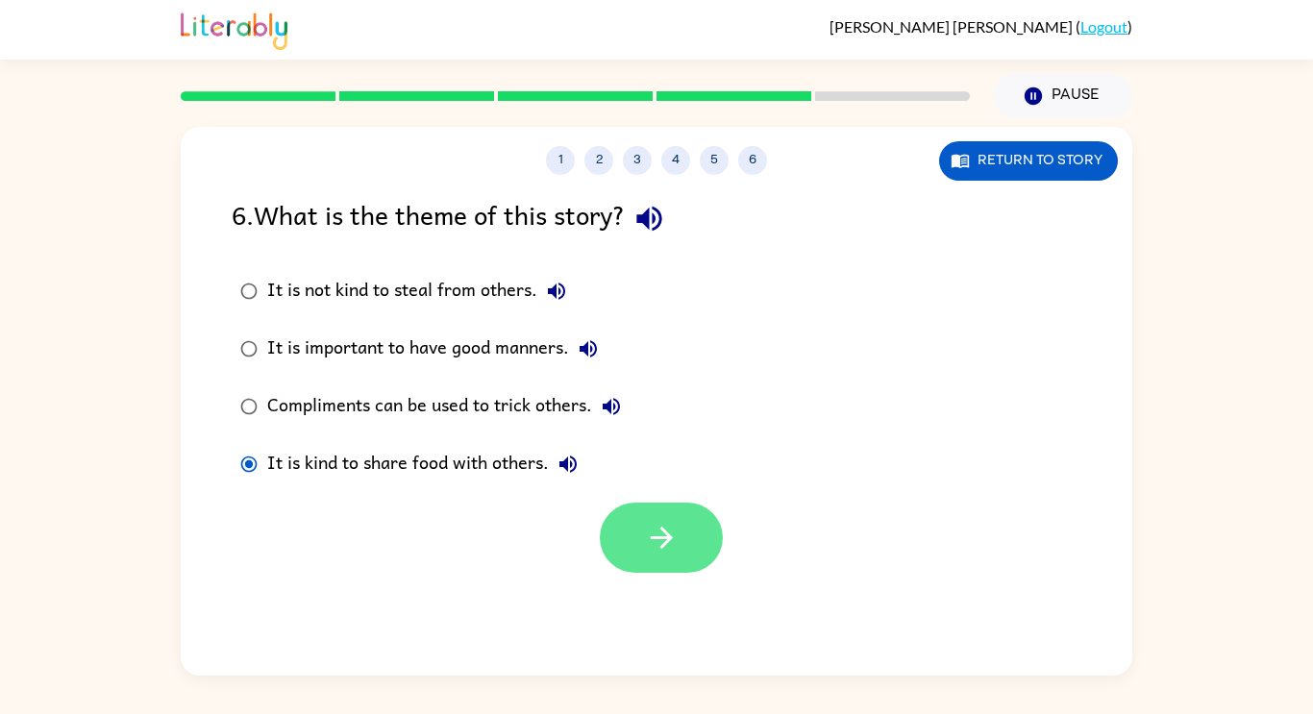
click at [619, 514] on button "button" at bounding box center [661, 538] width 123 height 70
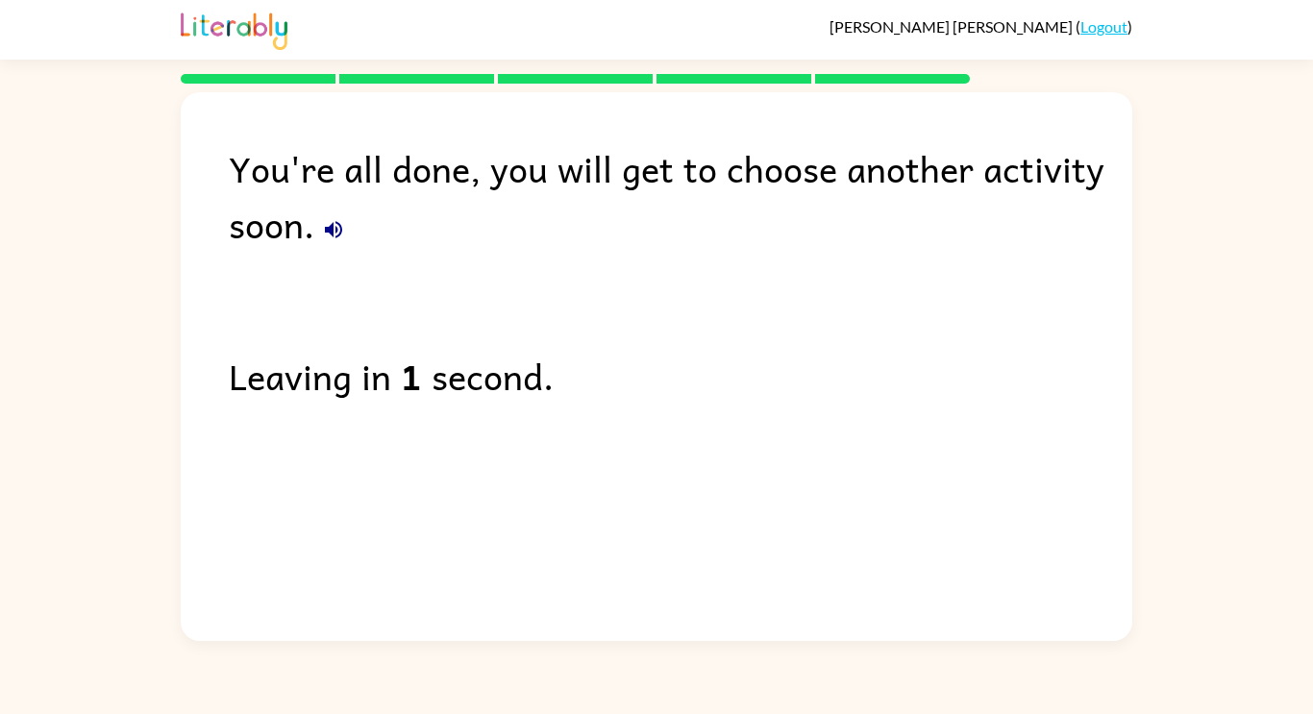
click at [334, 233] on icon "button" at bounding box center [333, 229] width 23 height 23
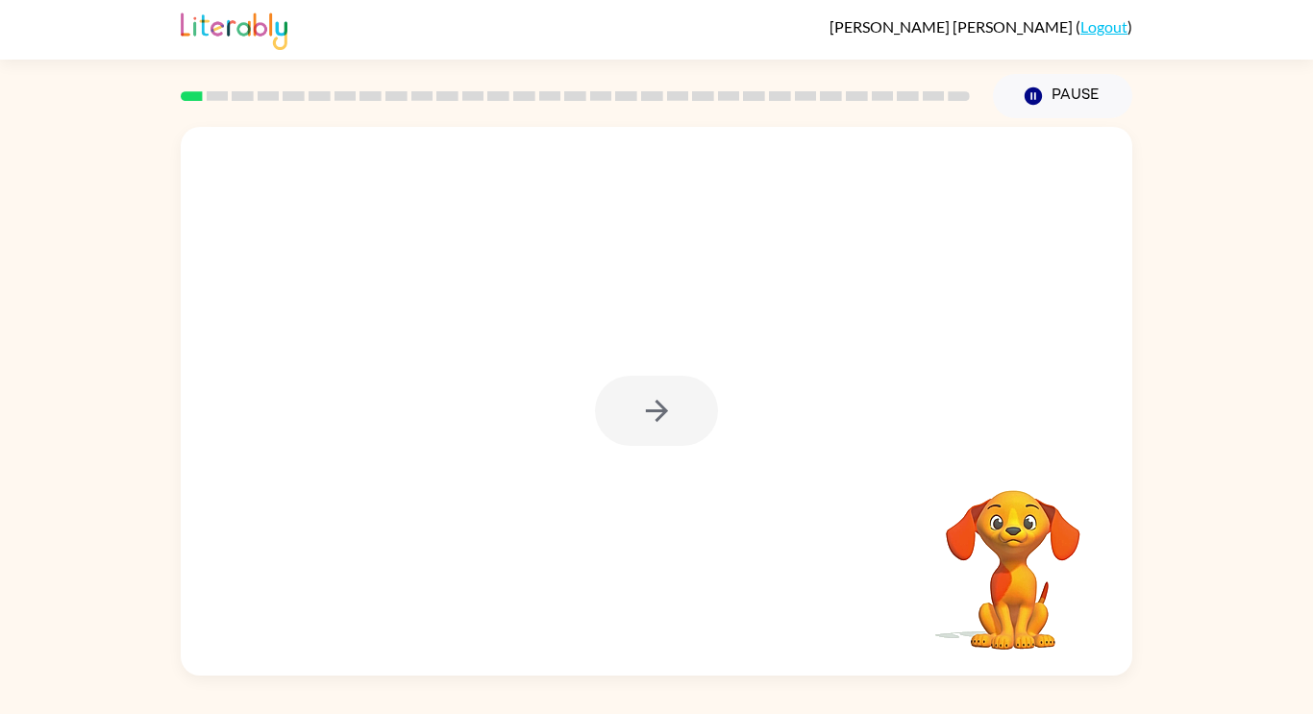
click at [667, 409] on div at bounding box center [656, 411] width 123 height 70
click at [667, 409] on icon "button" at bounding box center [657, 411] width 34 height 34
